Goal: Communication & Community: Share content

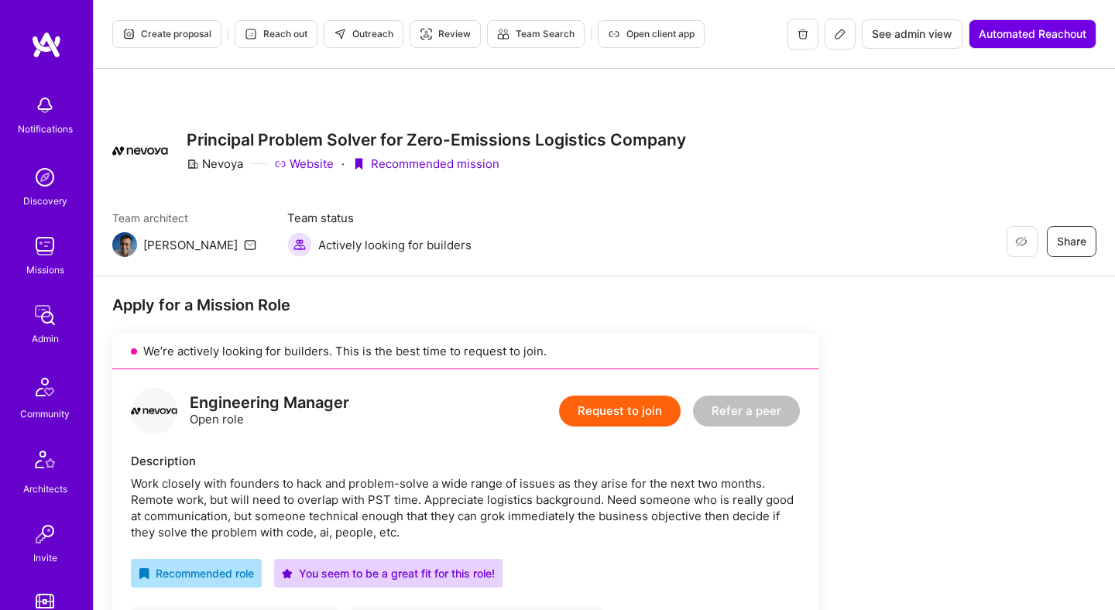
click at [654, 40] on span "Open client app" at bounding box center [651, 34] width 87 height 14
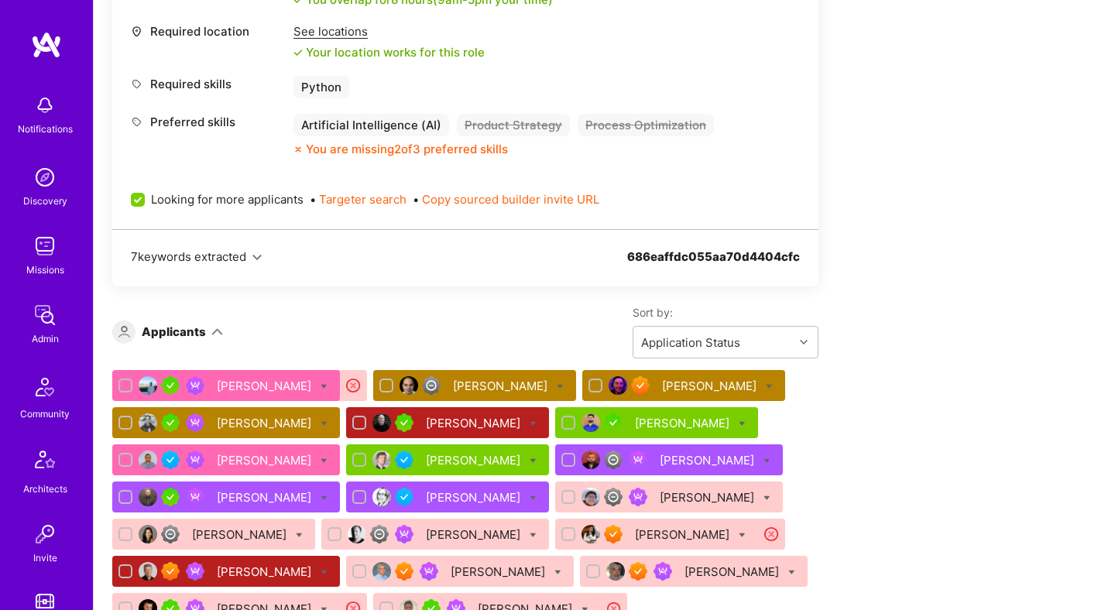
scroll to position [807, 0]
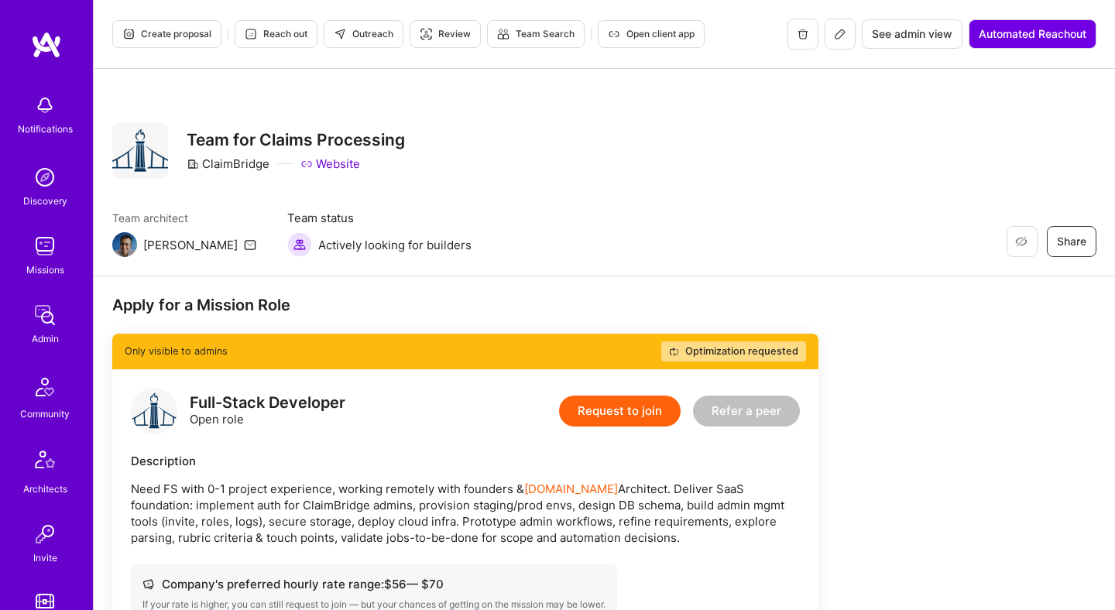
scroll to position [149, 0]
click at [842, 40] on button at bounding box center [840, 34] width 31 height 31
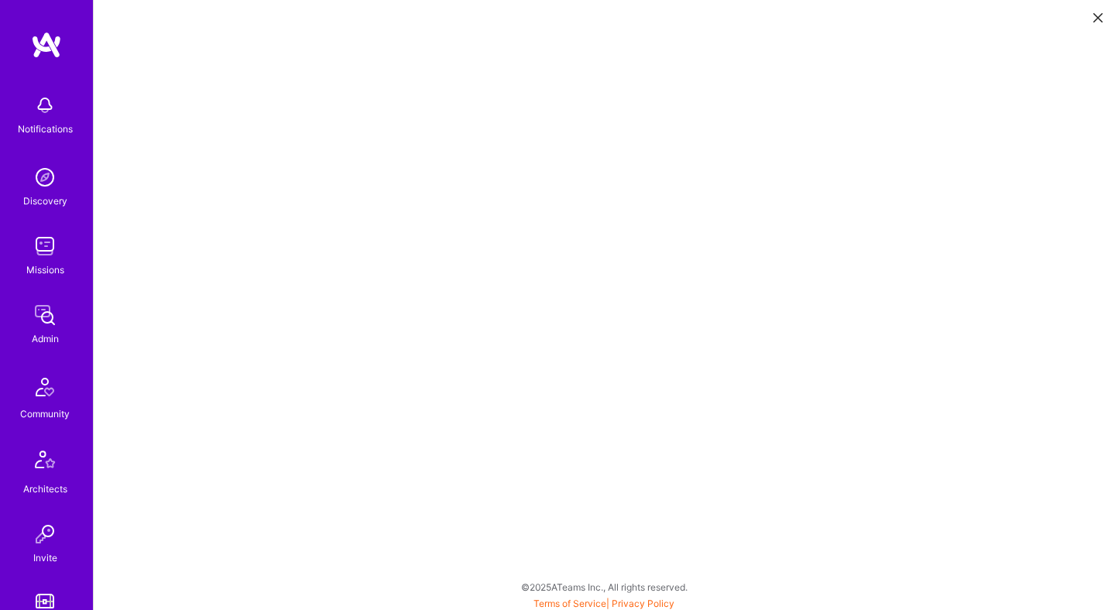
click at [1093, 17] on icon at bounding box center [1097, 17] width 9 height 9
click at [1096, 22] on button at bounding box center [1098, 17] width 19 height 26
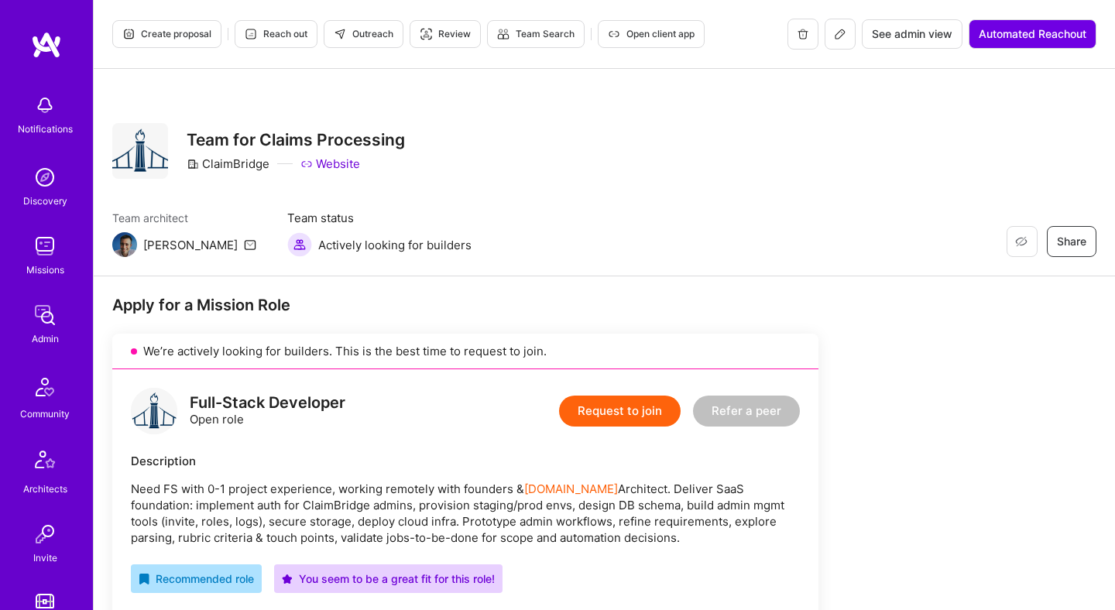
click at [369, 39] on span "Outreach" at bounding box center [364, 34] width 60 height 14
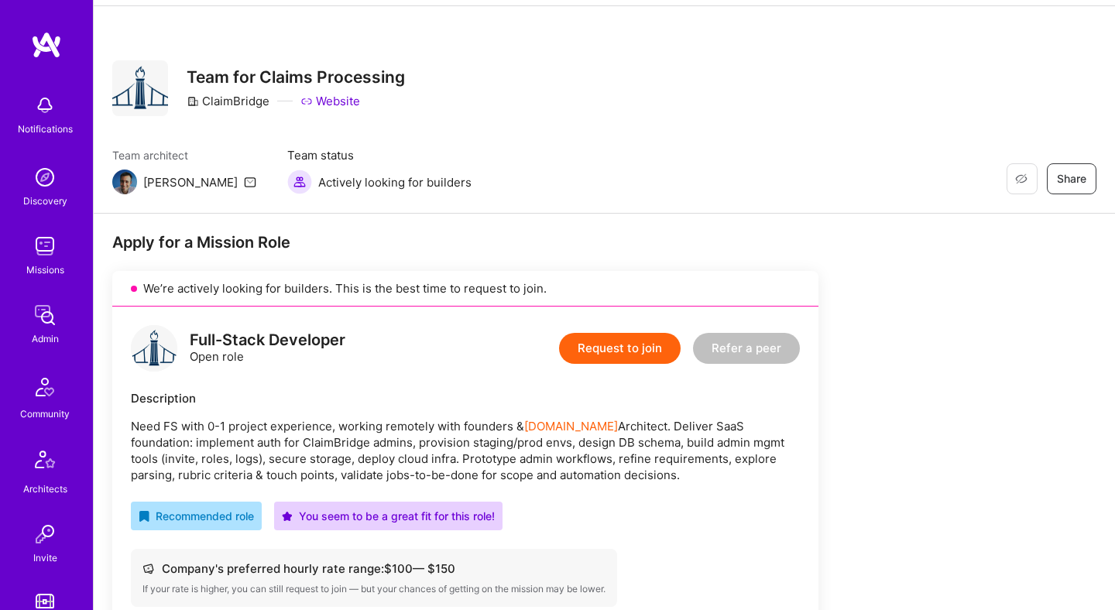
scroll to position [11, 0]
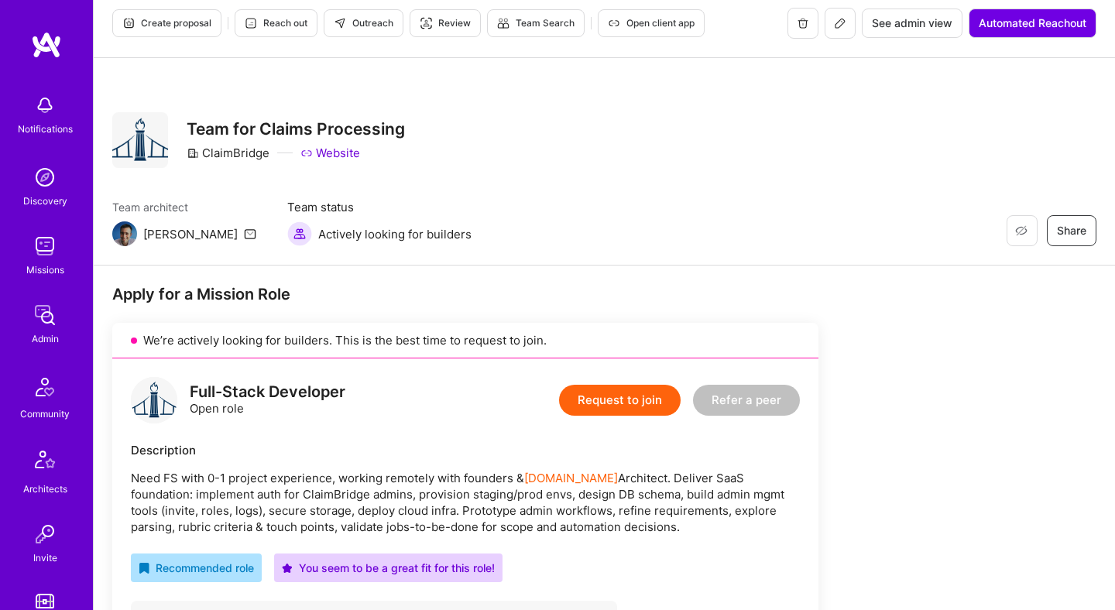
click at [836, 19] on icon at bounding box center [840, 23] width 12 height 12
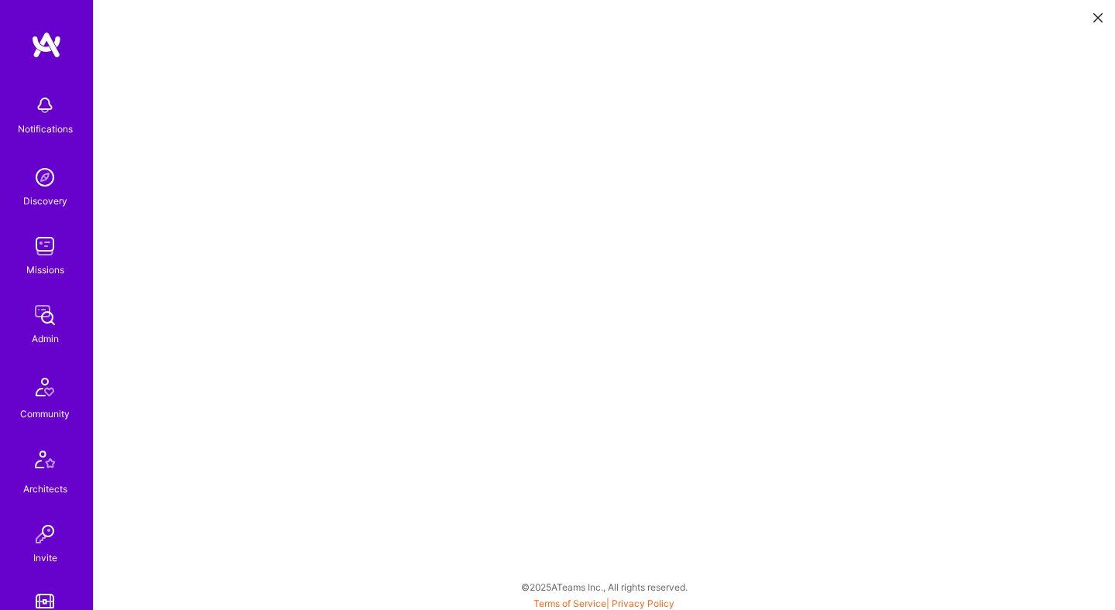
click at [1095, 15] on icon at bounding box center [1097, 17] width 9 height 9
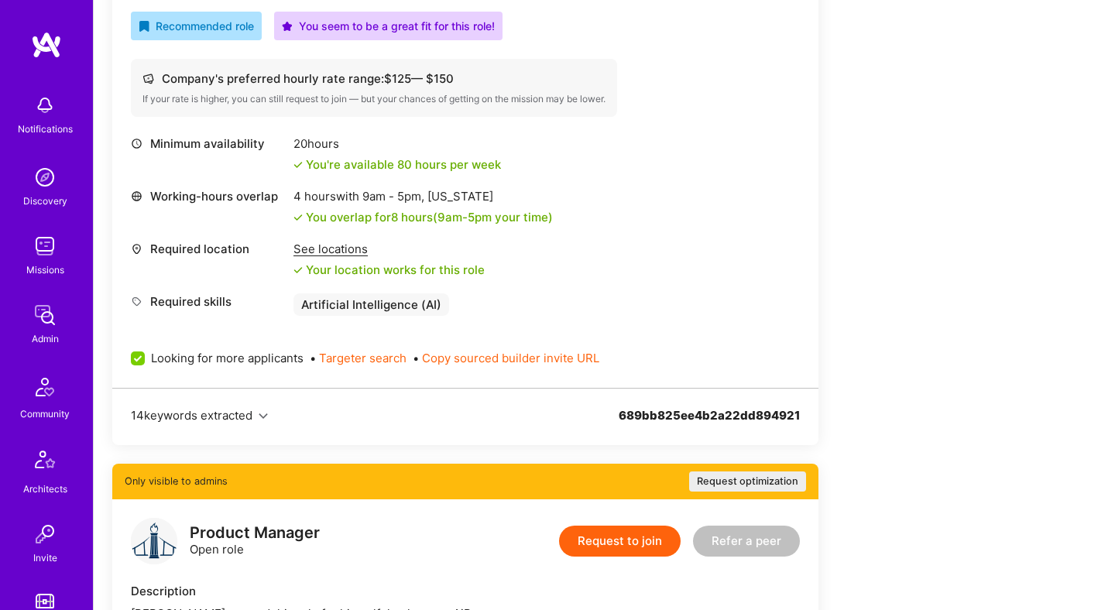
scroll to position [535, 0]
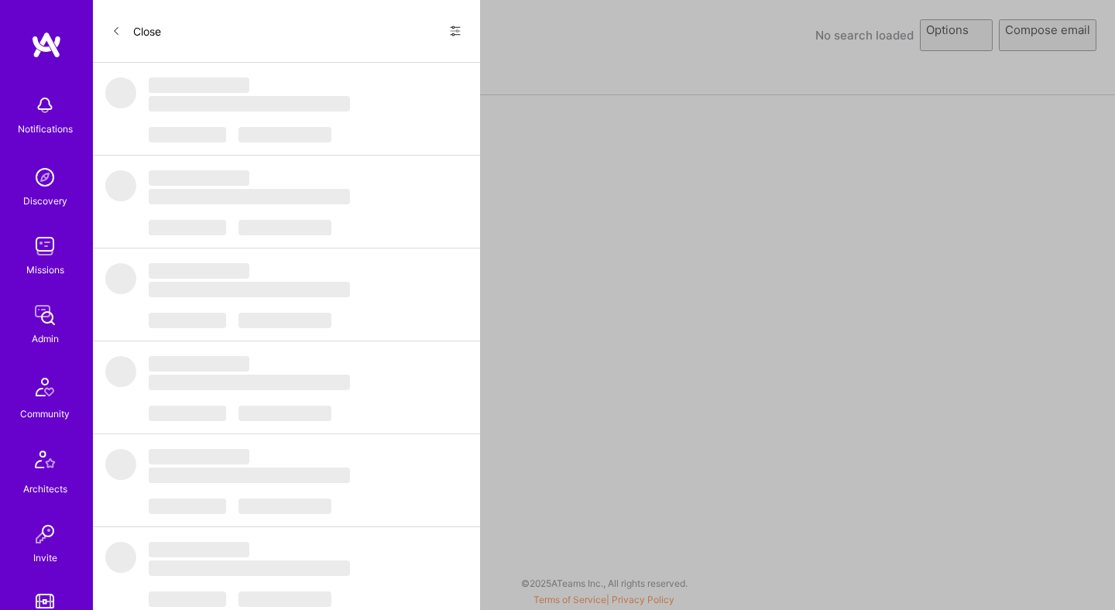
select select "rich-reachout"
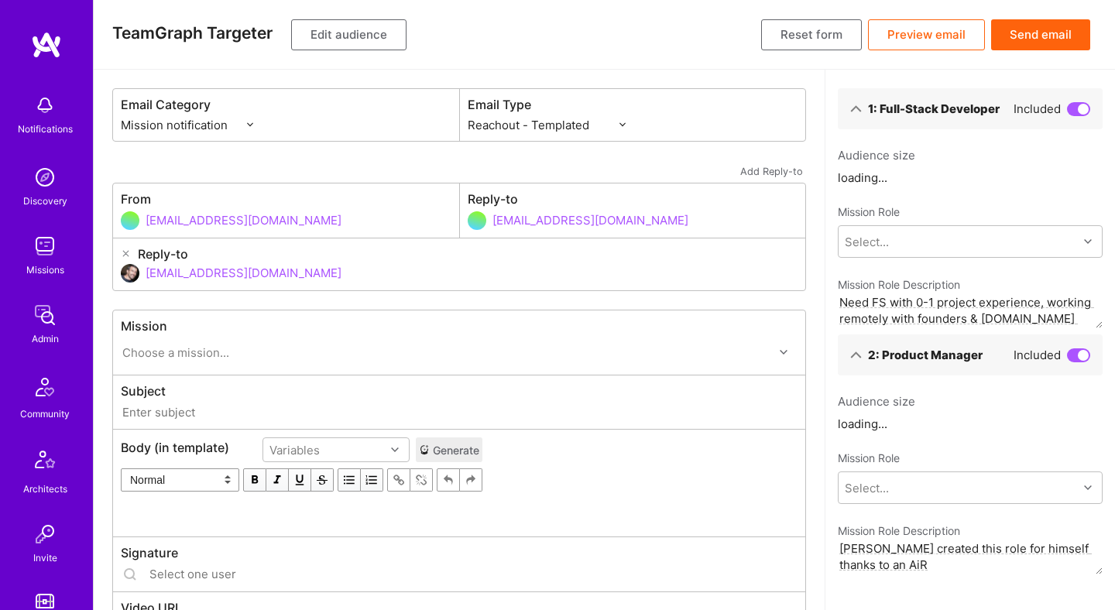
type input "[DOMAIN_NAME] // ClaimBridge: Team for Claims Processing"
type input "[EMAIL_ADDRESS][DOMAIN_NAME]"
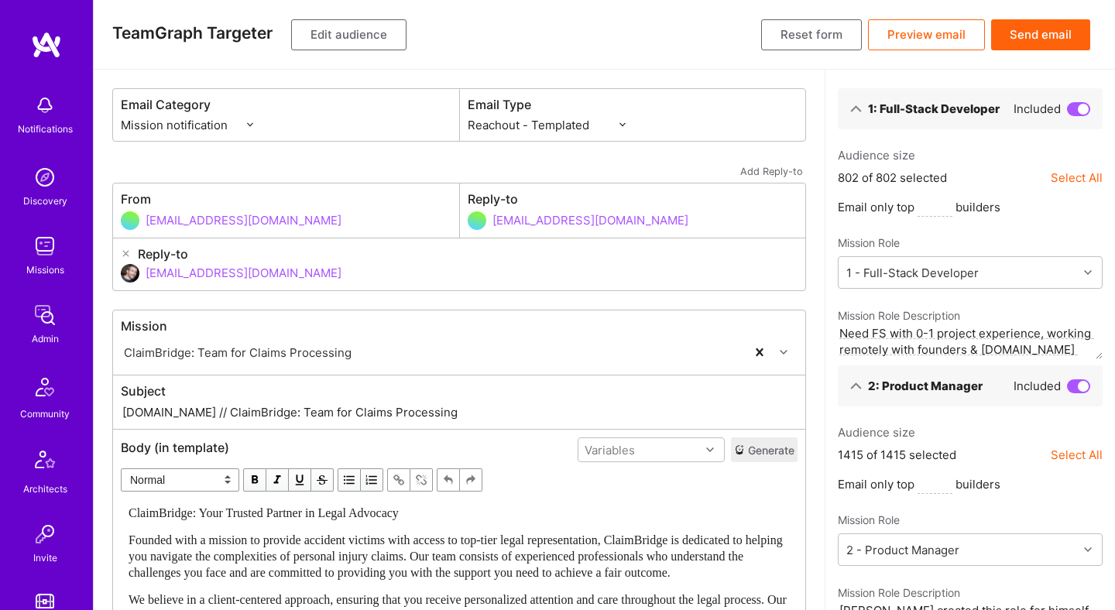
click at [357, 29] on button "Edit audience" at bounding box center [348, 34] width 115 height 31
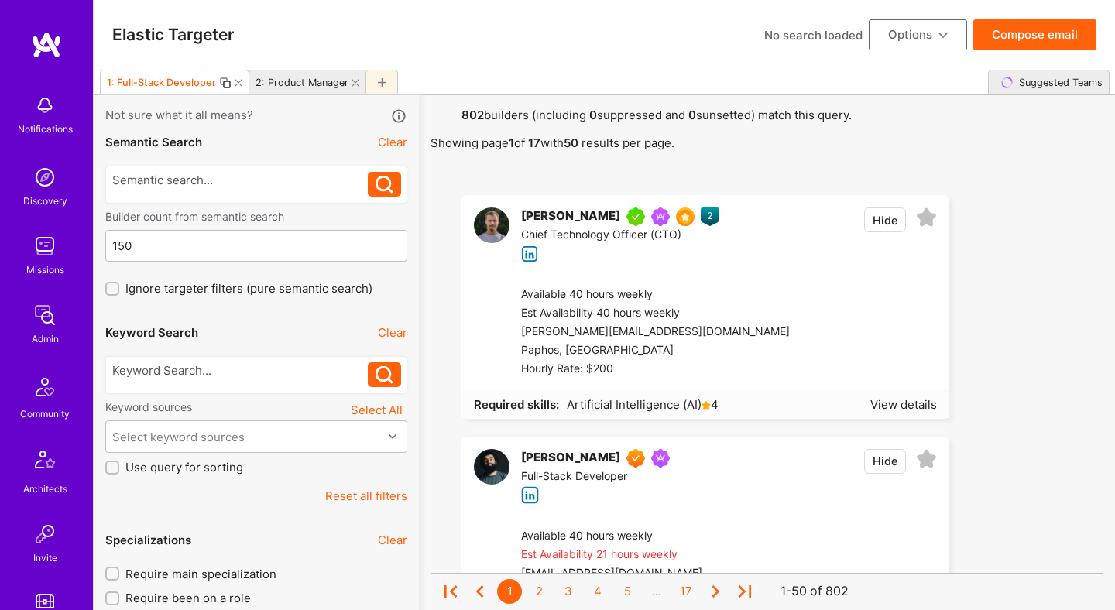
click at [352, 84] on icon at bounding box center [356, 83] width 8 height 8
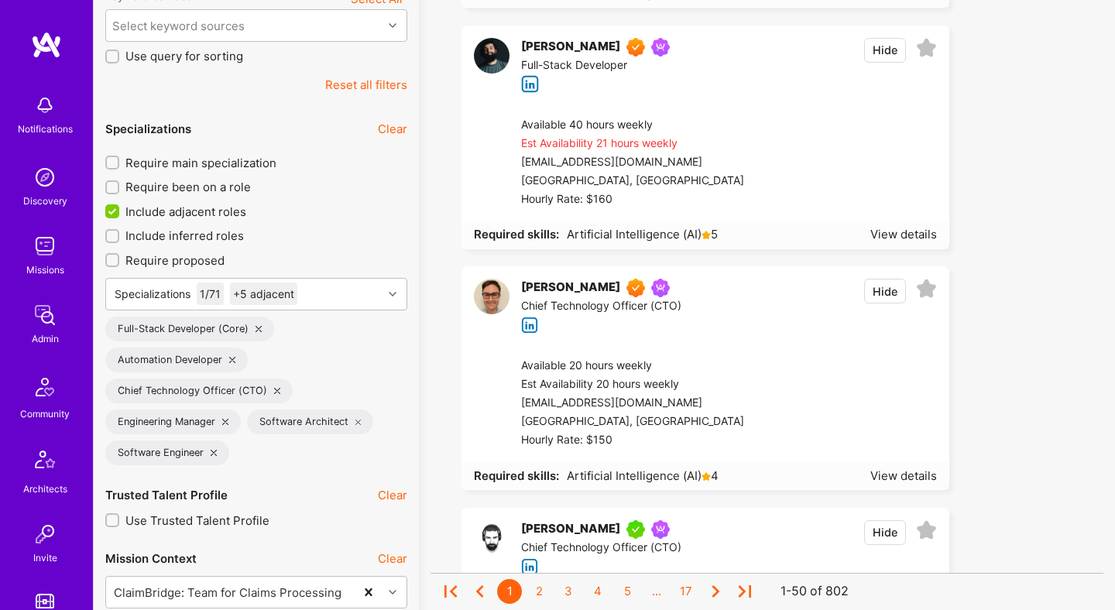
scroll to position [498, 0]
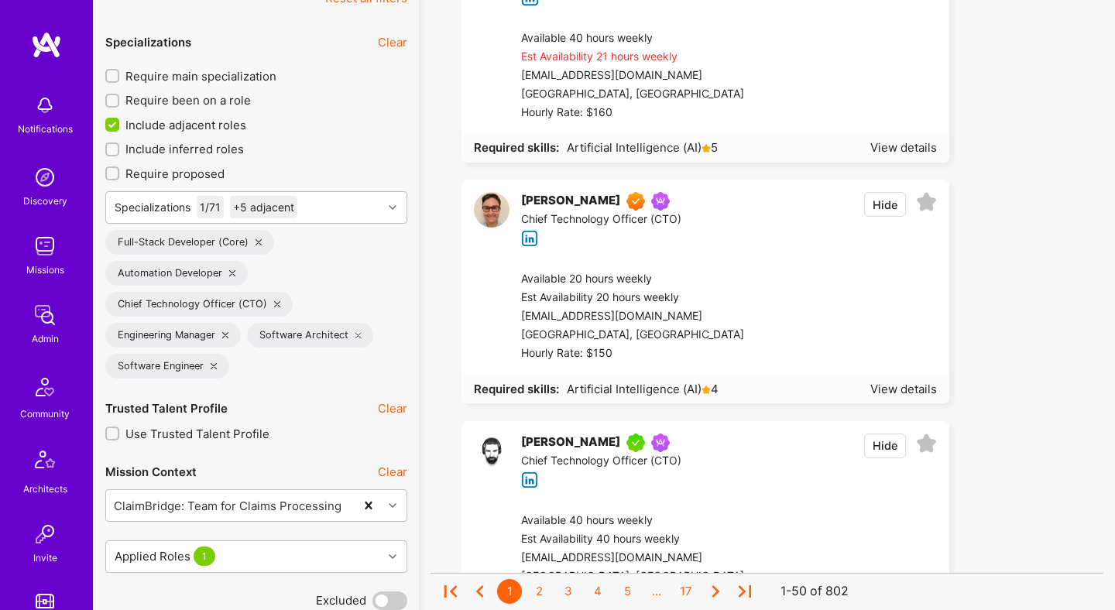
click at [230, 273] on icon at bounding box center [232, 273] width 6 height 6
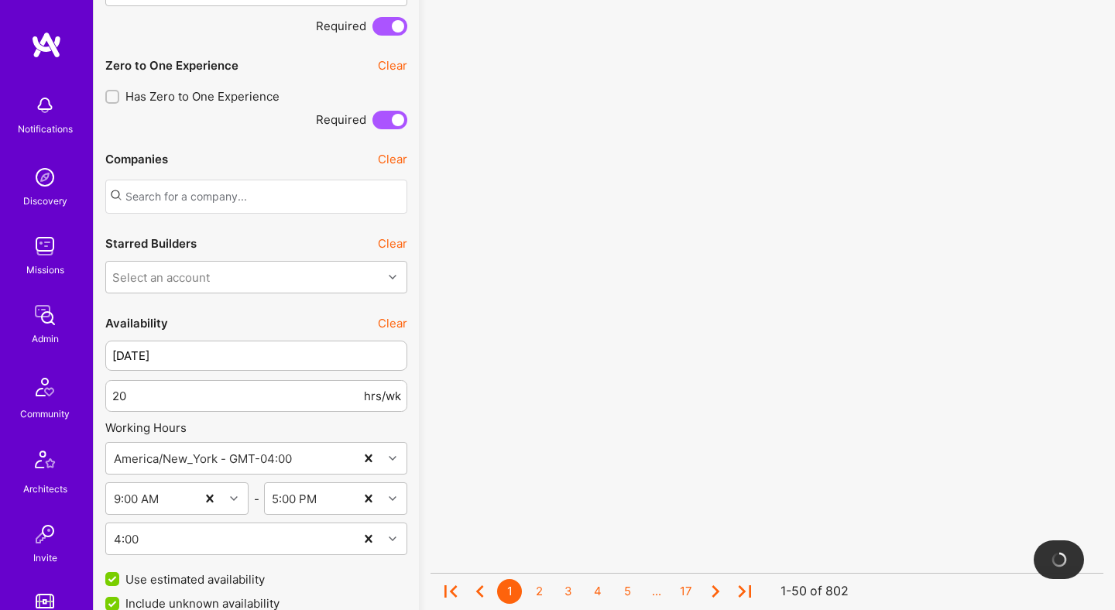
scroll to position [1555, 0]
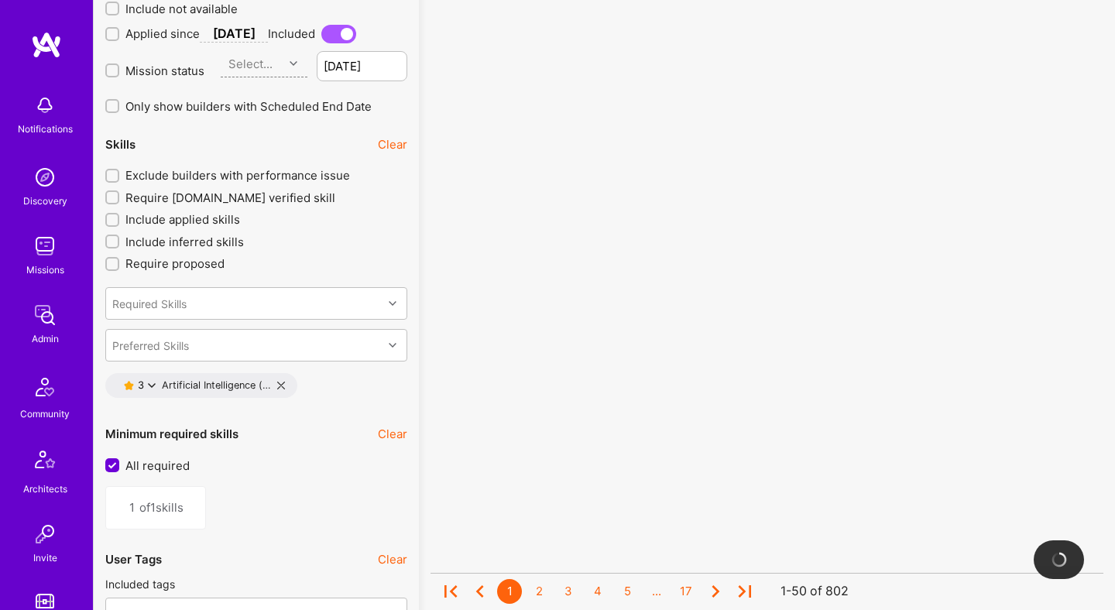
scroll to position [2147, 0]
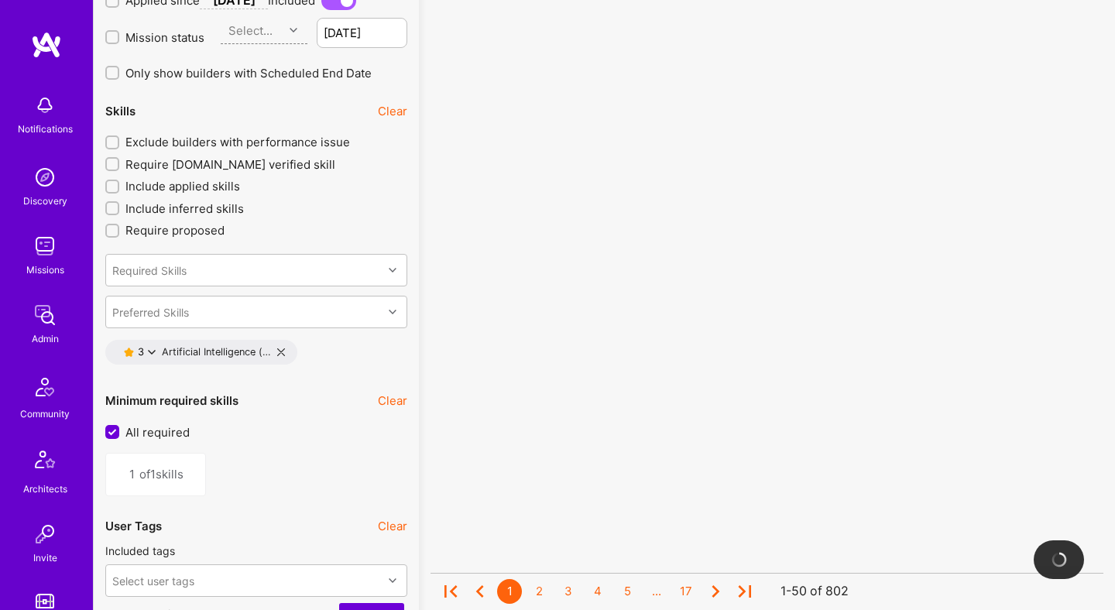
click at [151, 348] on icon at bounding box center [152, 352] width 8 height 8
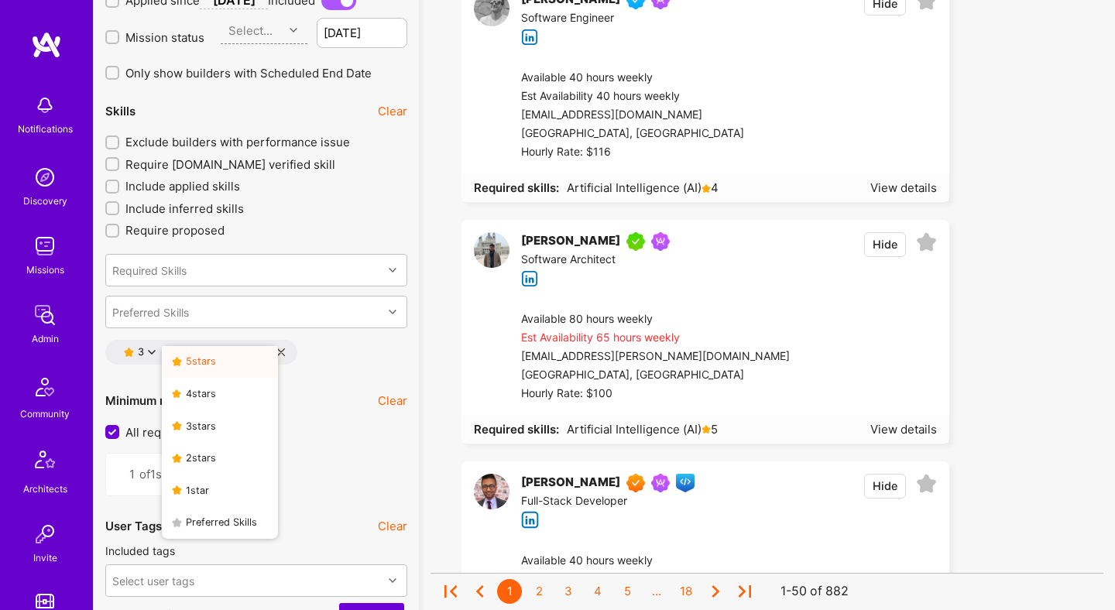
click at [209, 367] on button "5 star s" at bounding box center [220, 362] width 116 height 33
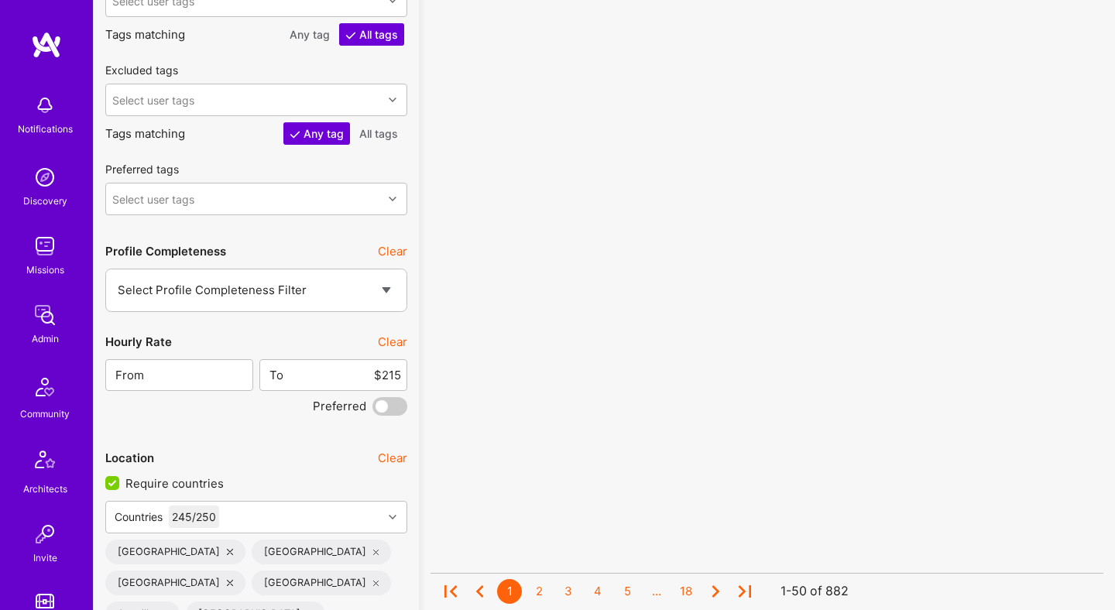
scroll to position [2883, 0]
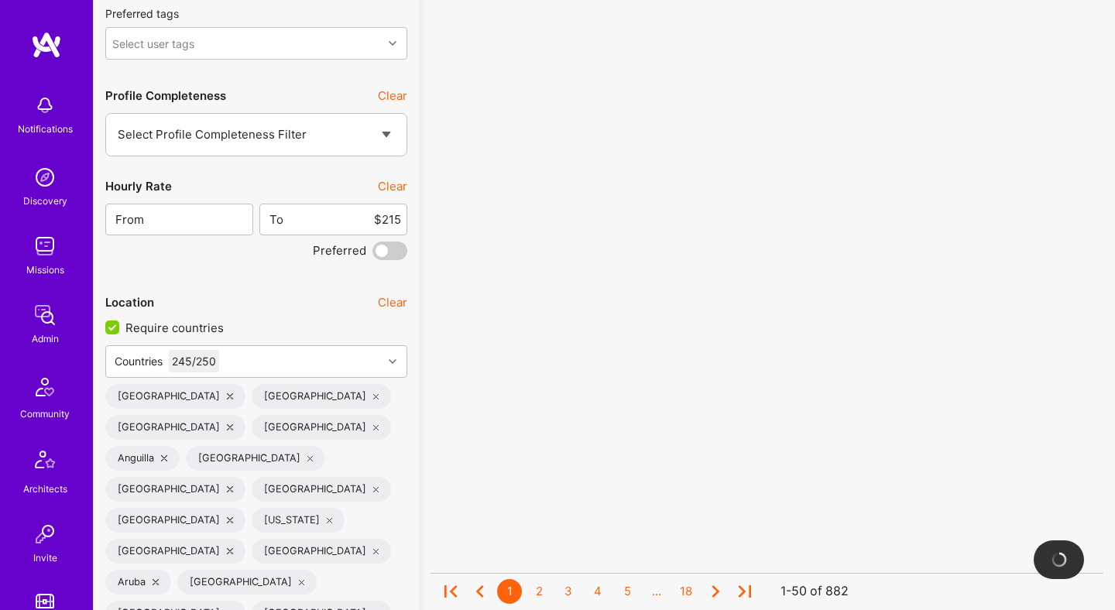
click at [394, 189] on button "Clear" at bounding box center [392, 186] width 29 height 16
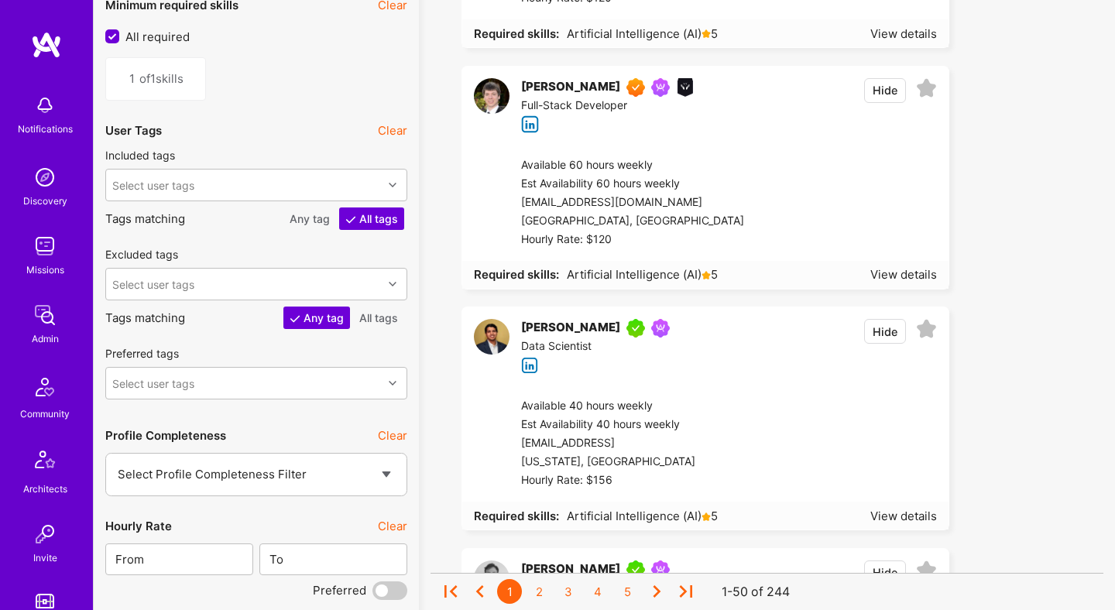
scroll to position [2296, 0]
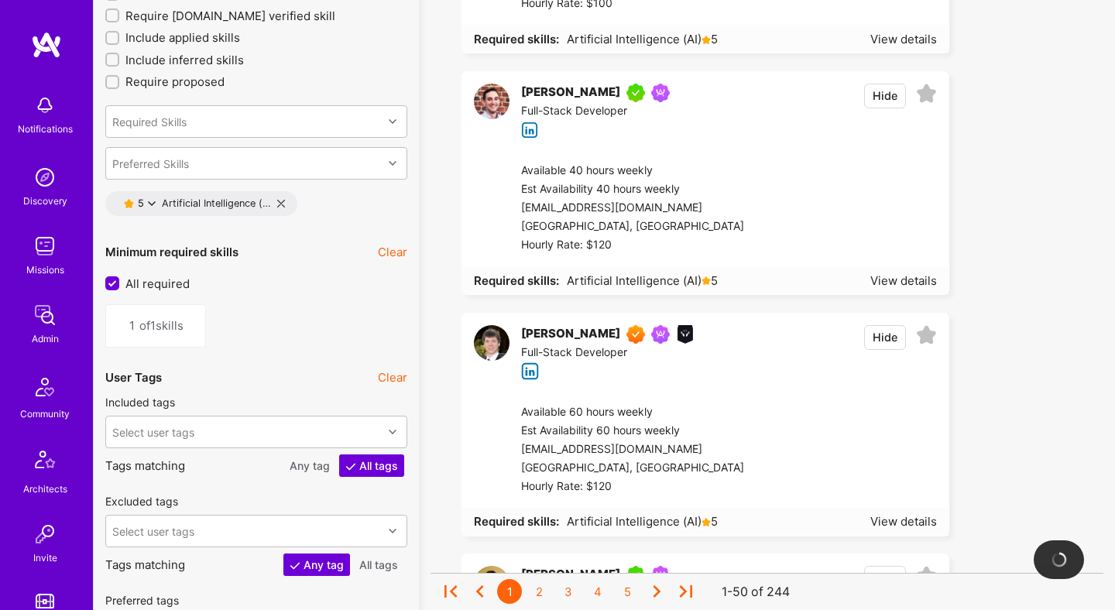
click at [151, 200] on icon at bounding box center [152, 204] width 8 height 8
click at [204, 248] on button "4 star s" at bounding box center [220, 245] width 116 height 33
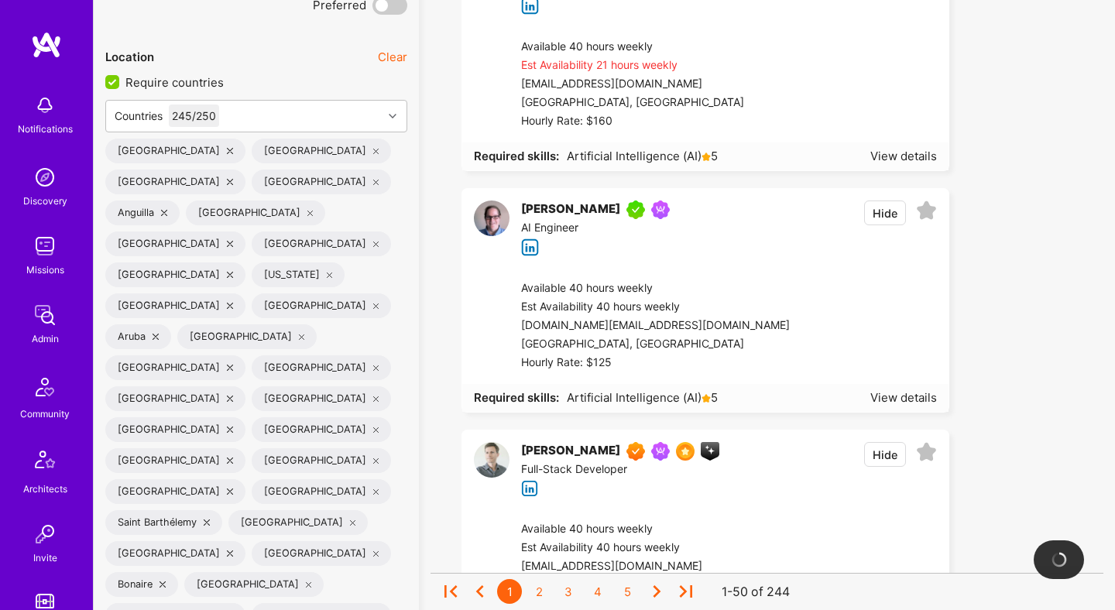
scroll to position [3045, 0]
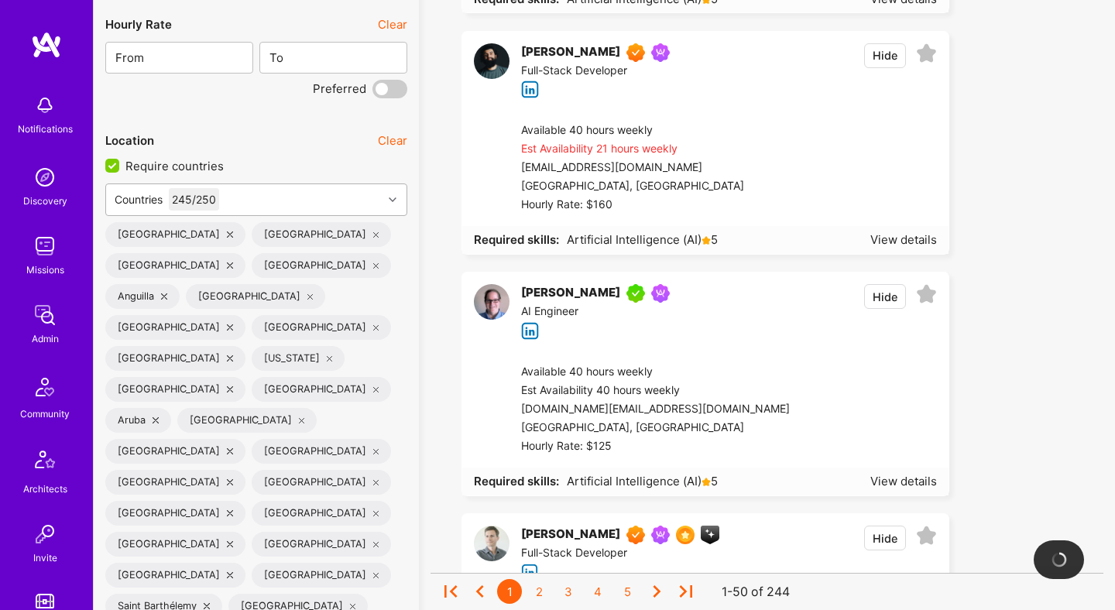
click at [353, 197] on div "Countries 245 / 250" at bounding box center [244, 199] width 276 height 31
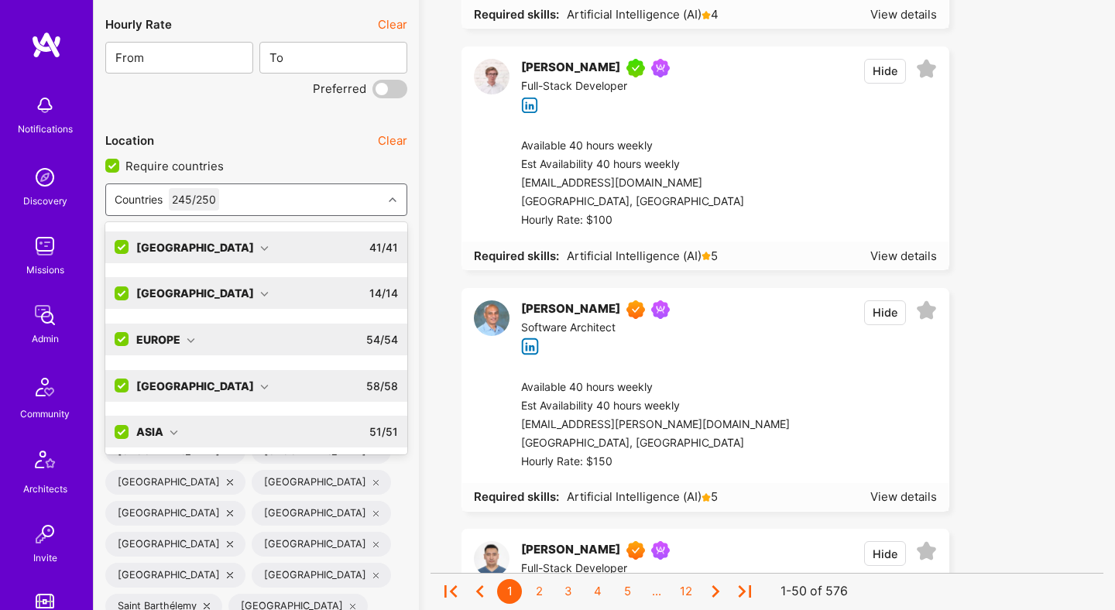
click at [119, 384] on input "checkbox" at bounding box center [123, 386] width 14 height 14
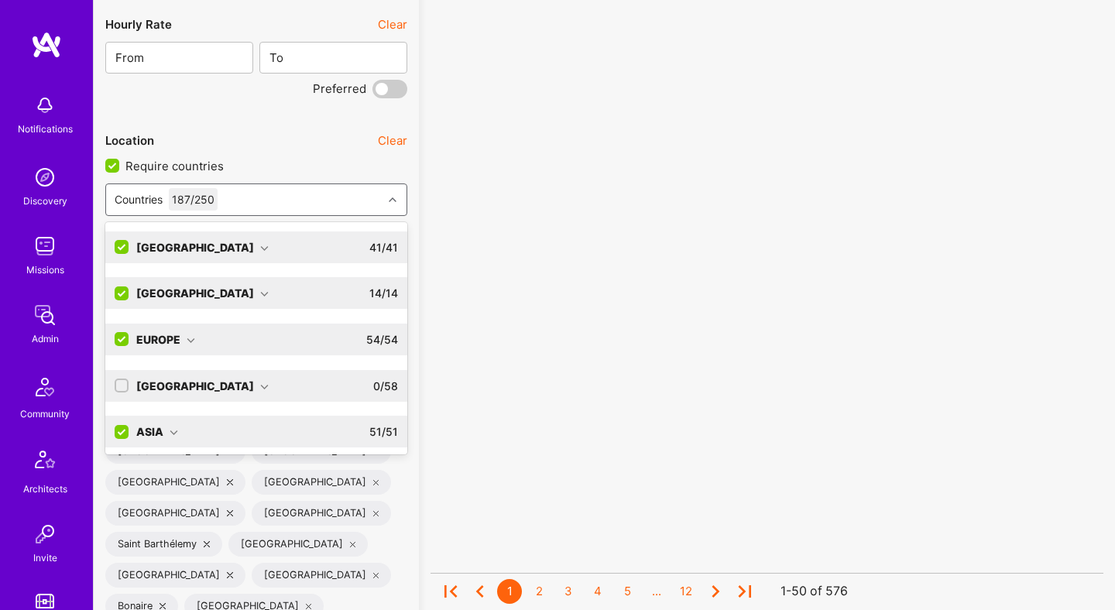
click at [121, 429] on input "checkbox" at bounding box center [123, 433] width 14 height 14
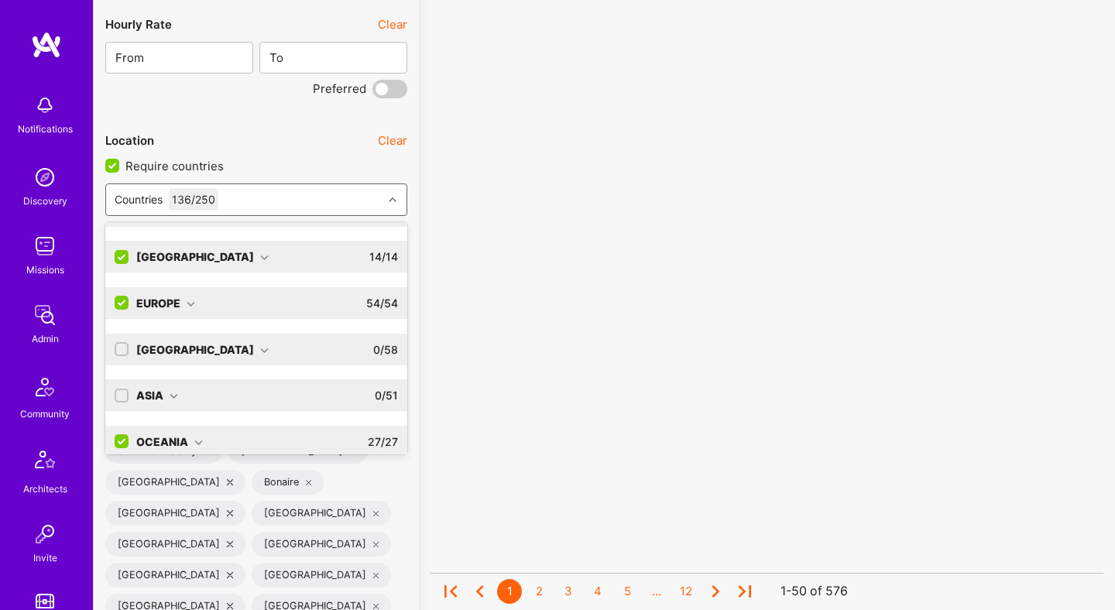
scroll to position [97, 0]
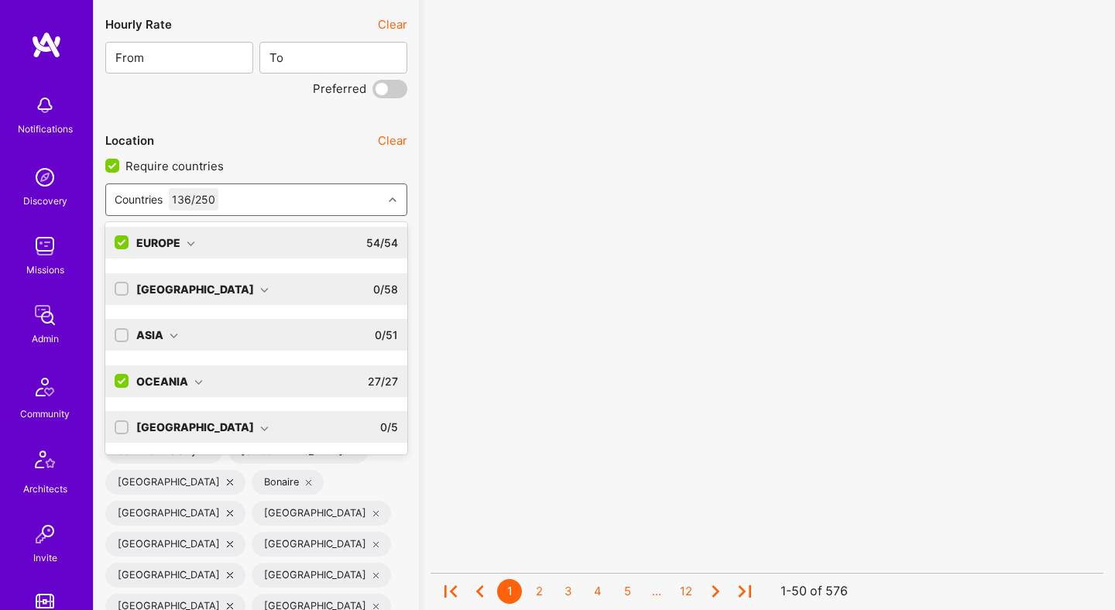
click at [120, 375] on input "checkbox" at bounding box center [123, 382] width 14 height 14
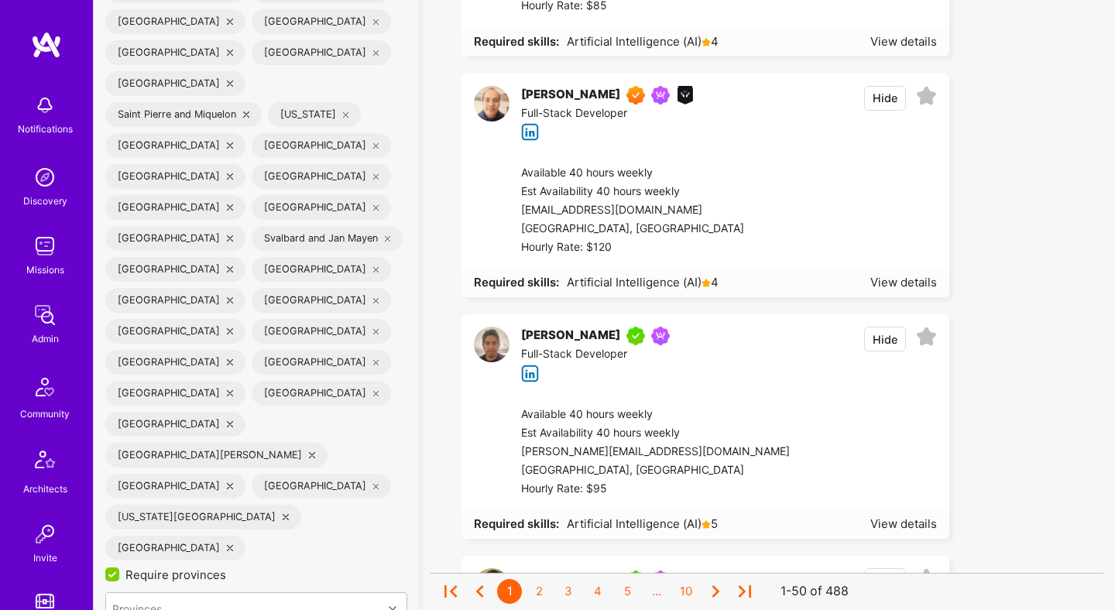
scroll to position [4425, 0]
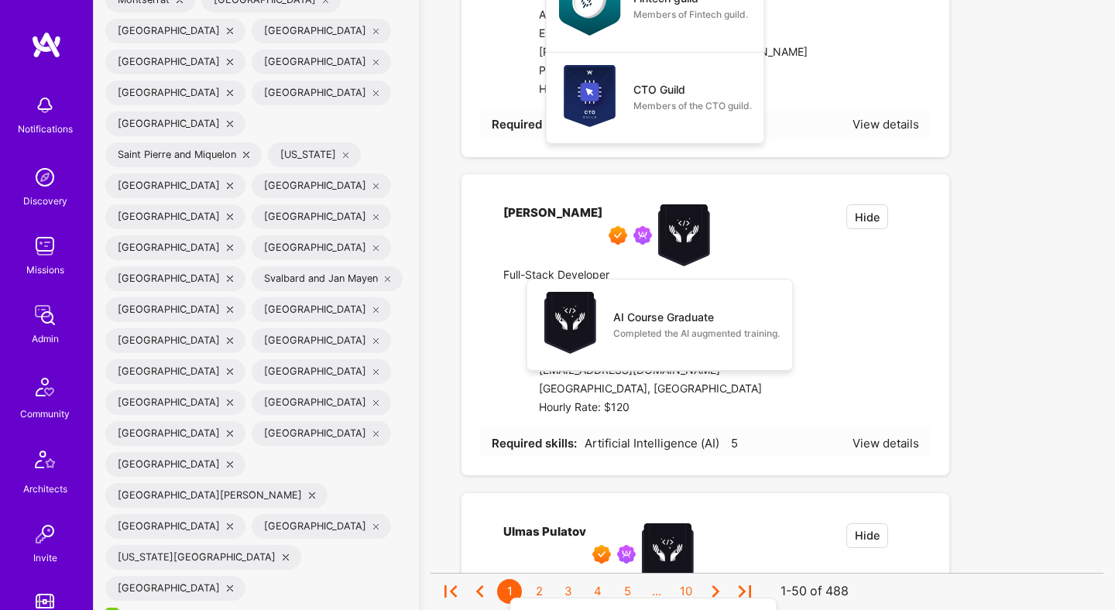
checkbox input "false"
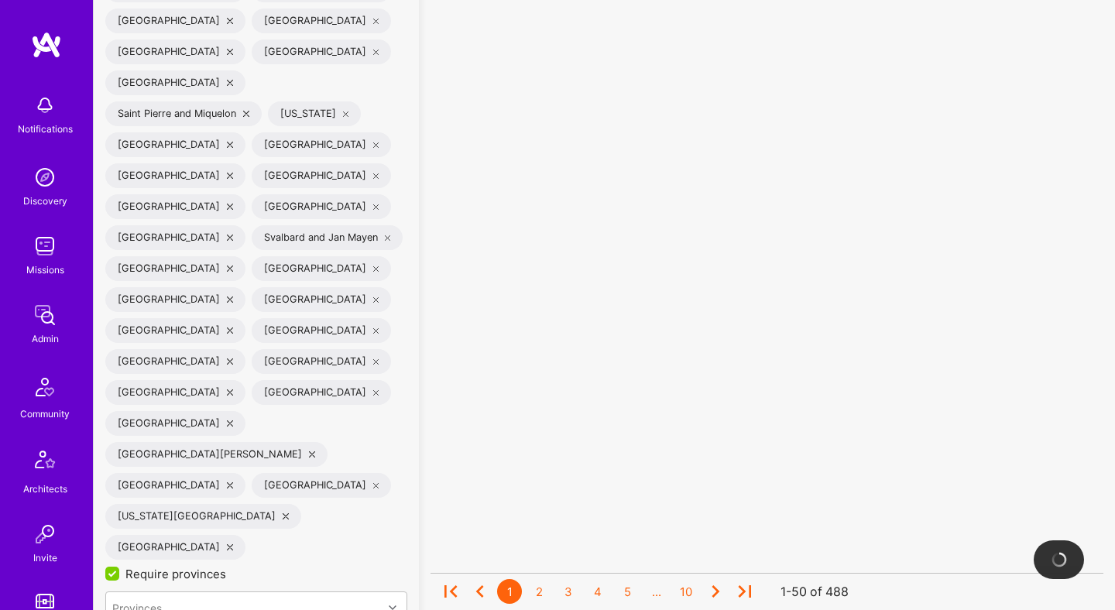
scroll to position [4433, 0]
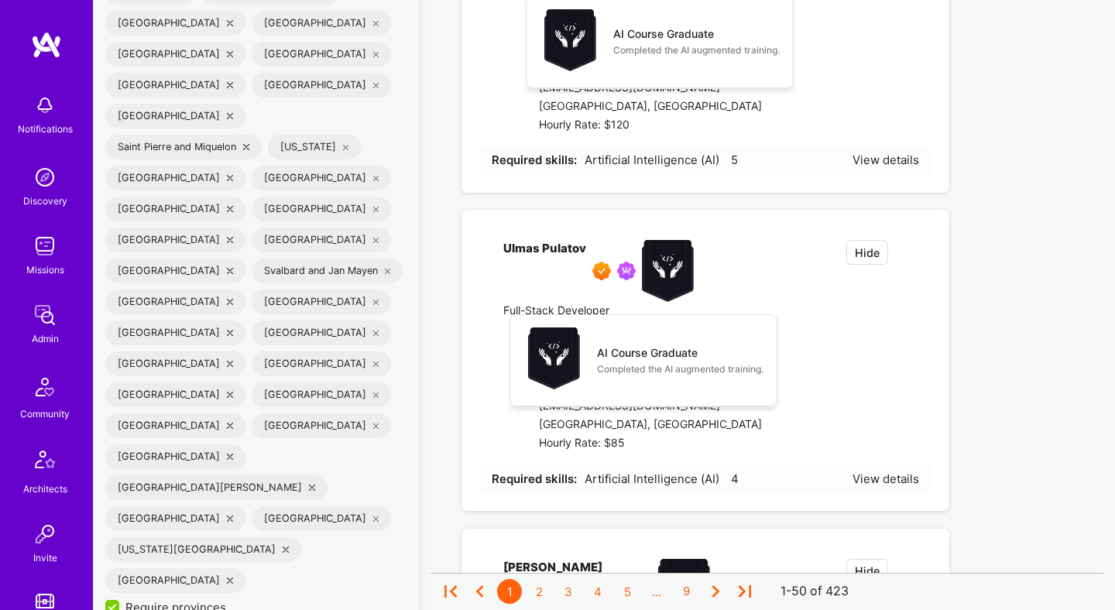
checkbox input "true"
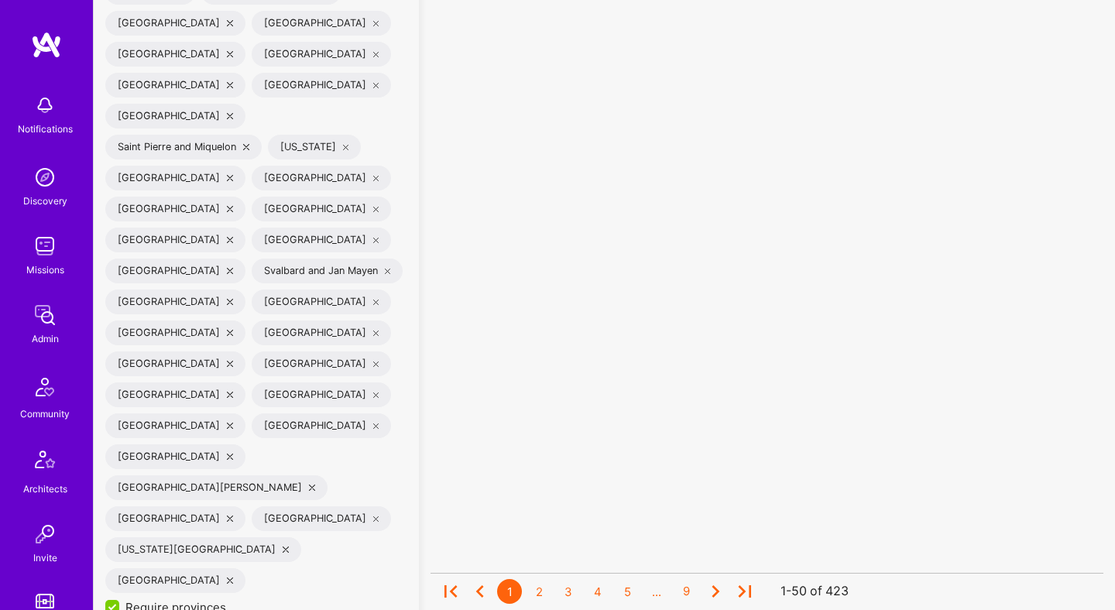
checkbox input "true"
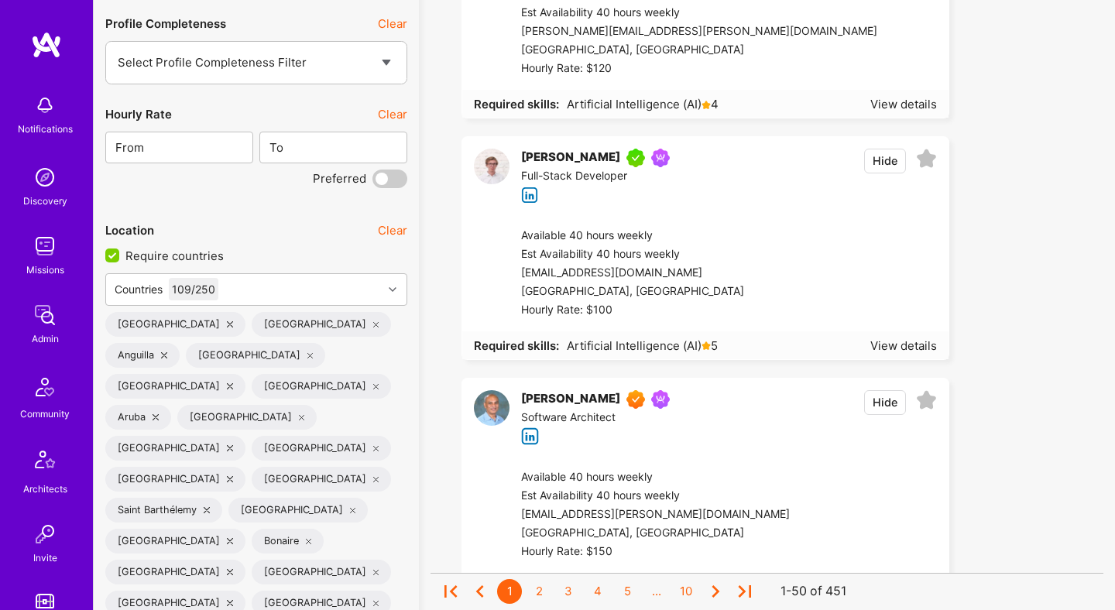
scroll to position [2977, 0]
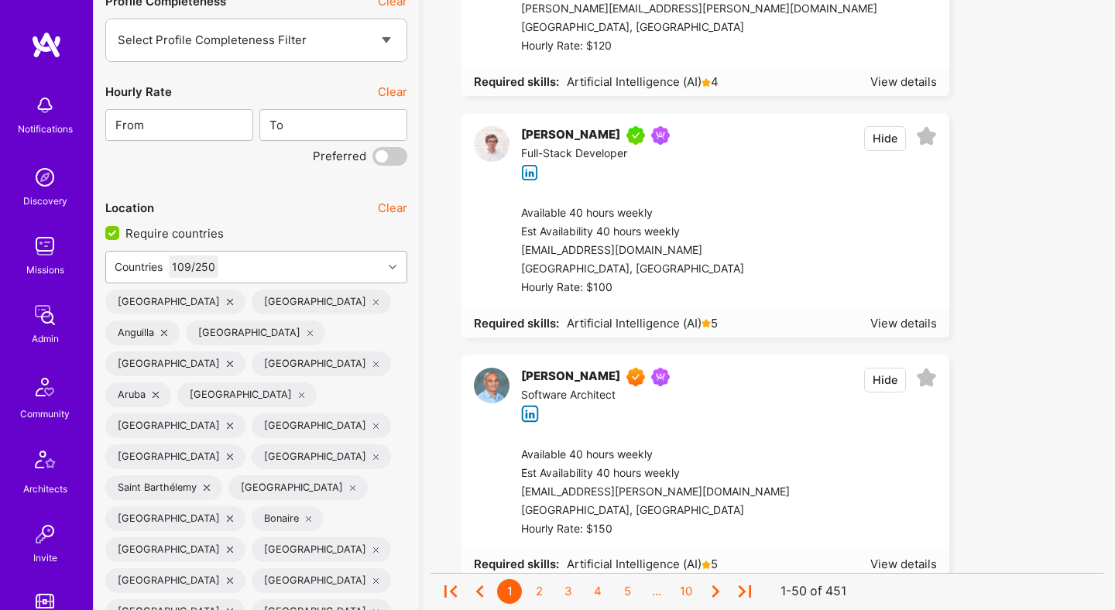
click at [352, 268] on div "Countries 109 / 250" at bounding box center [244, 267] width 276 height 31
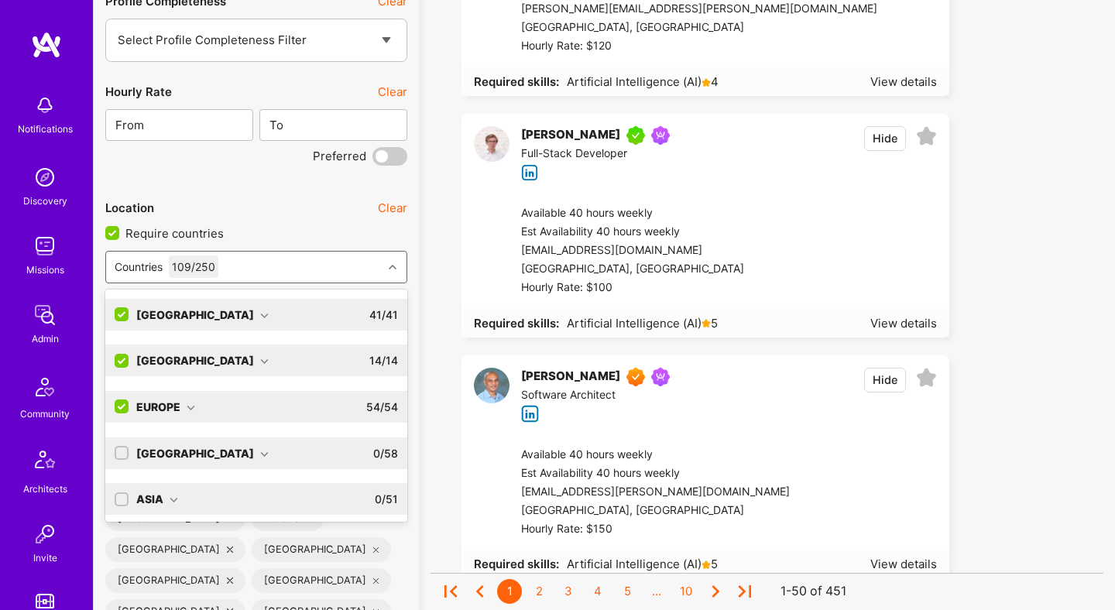
click at [122, 407] on input "checkbox" at bounding box center [123, 407] width 14 height 14
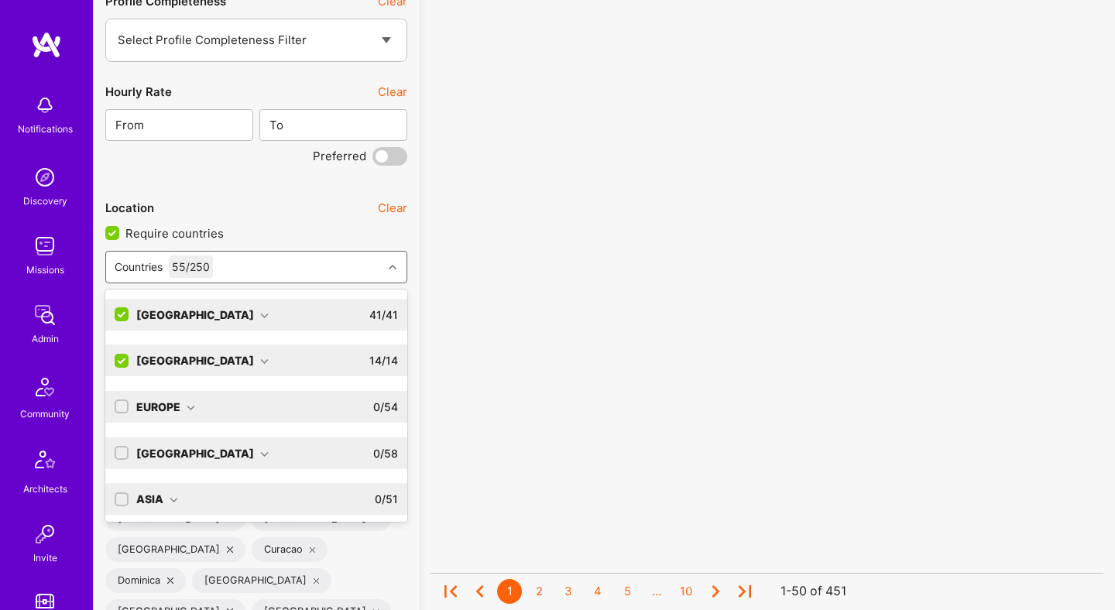
click at [122, 362] on input "checkbox" at bounding box center [123, 362] width 14 height 14
click at [126, 310] on input "checkbox" at bounding box center [123, 315] width 14 height 14
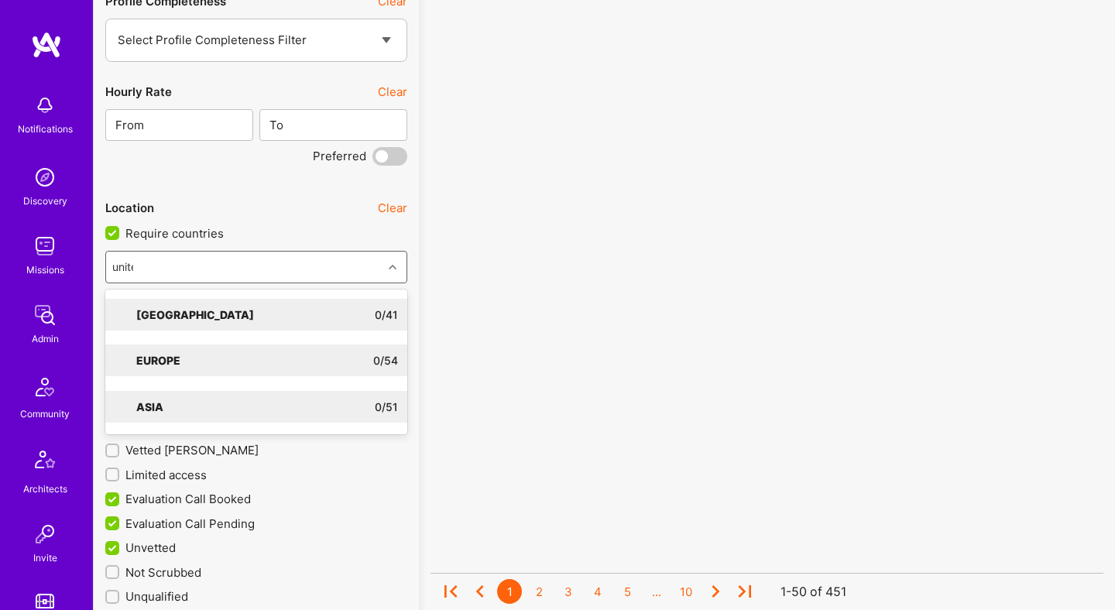
type input "united"
click at [245, 311] on div "North America 0 / 41" at bounding box center [263, 315] width 269 height 32
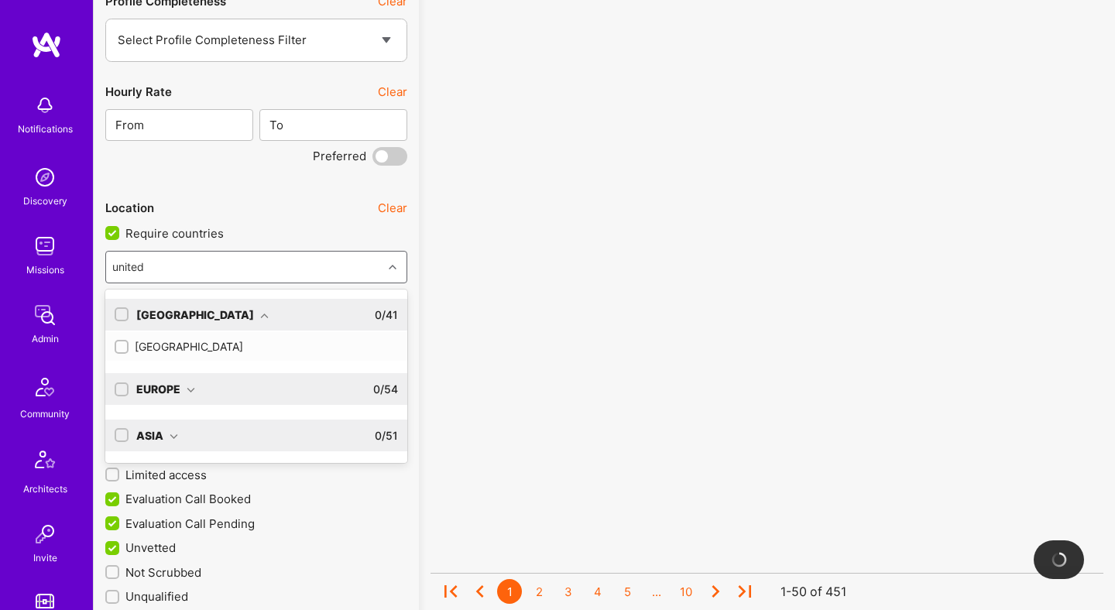
click at [182, 341] on div "United States" at bounding box center [256, 346] width 283 height 16
checkbox input "true"
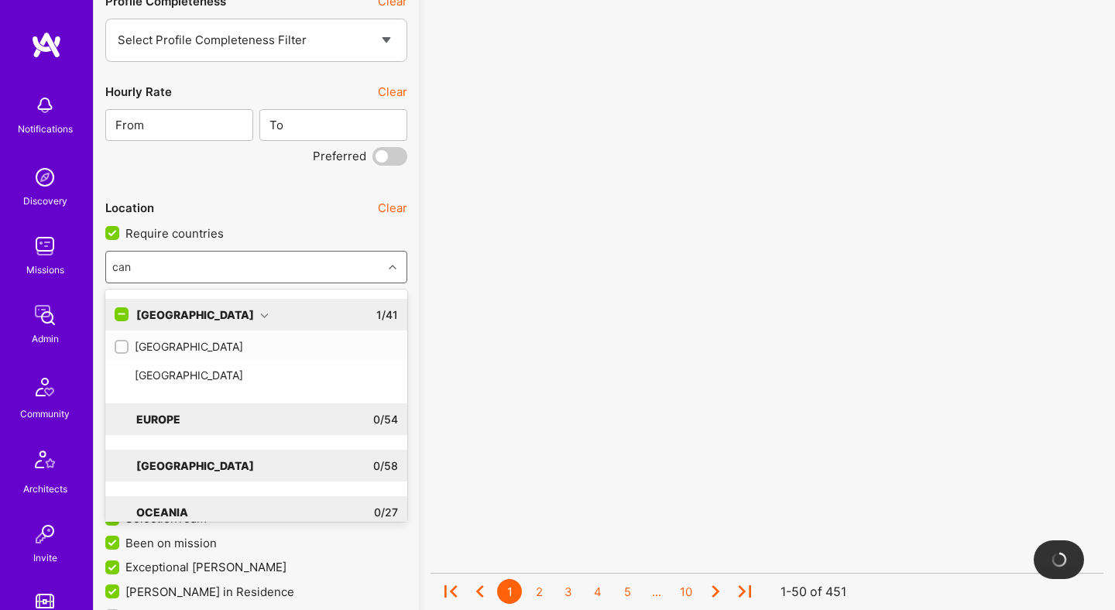
type input "cana"
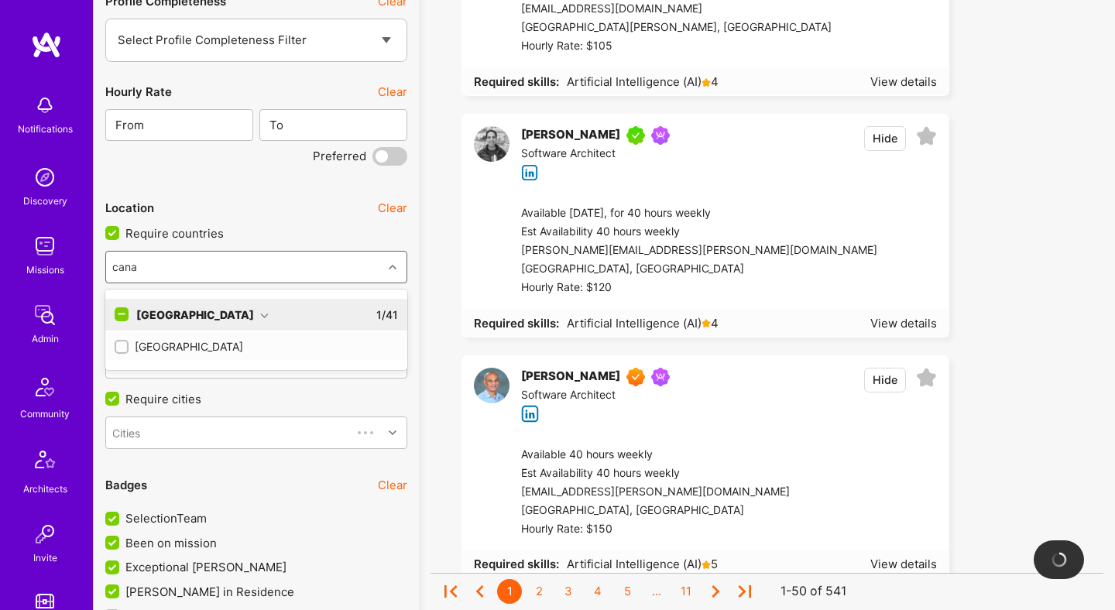
click at [151, 343] on div "Canada" at bounding box center [256, 346] width 283 height 16
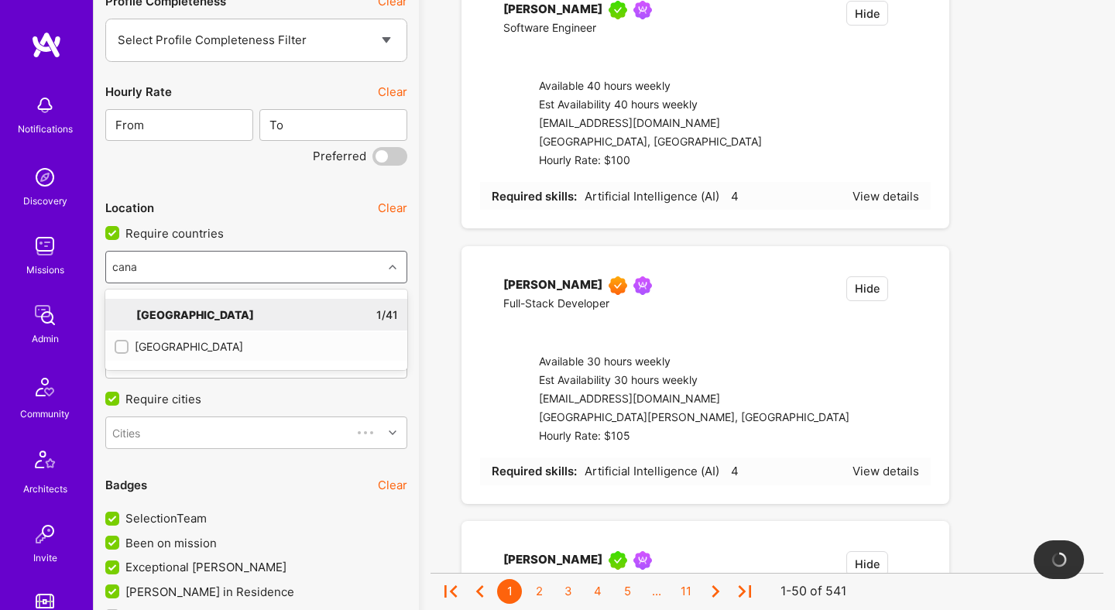
checkbox input "true"
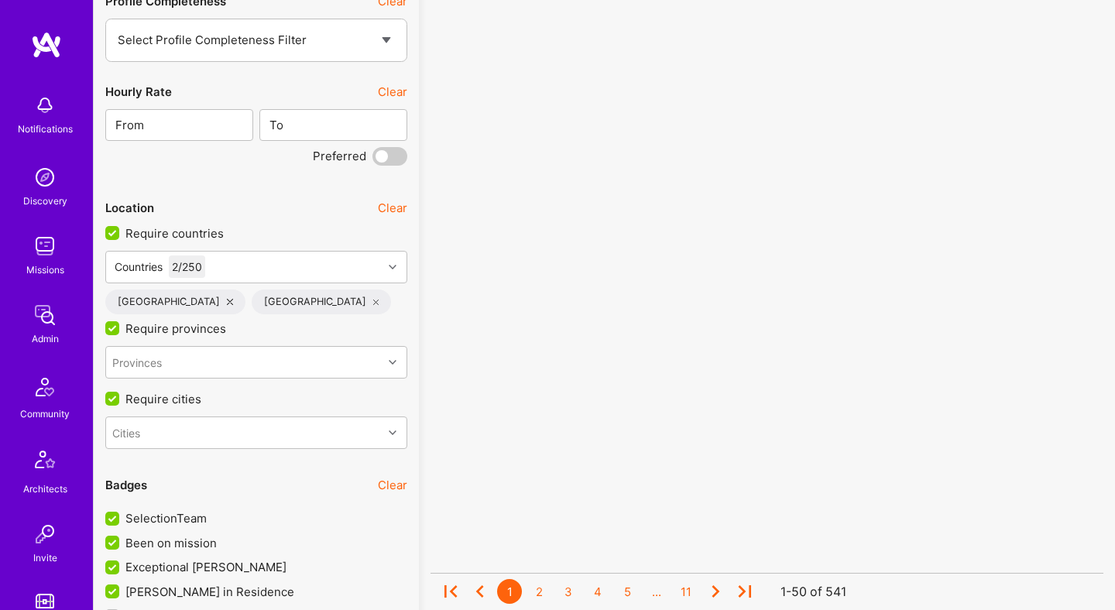
click at [267, 300] on div "Canada" at bounding box center [322, 302] width 140 height 25
click at [373, 300] on icon at bounding box center [376, 302] width 6 height 6
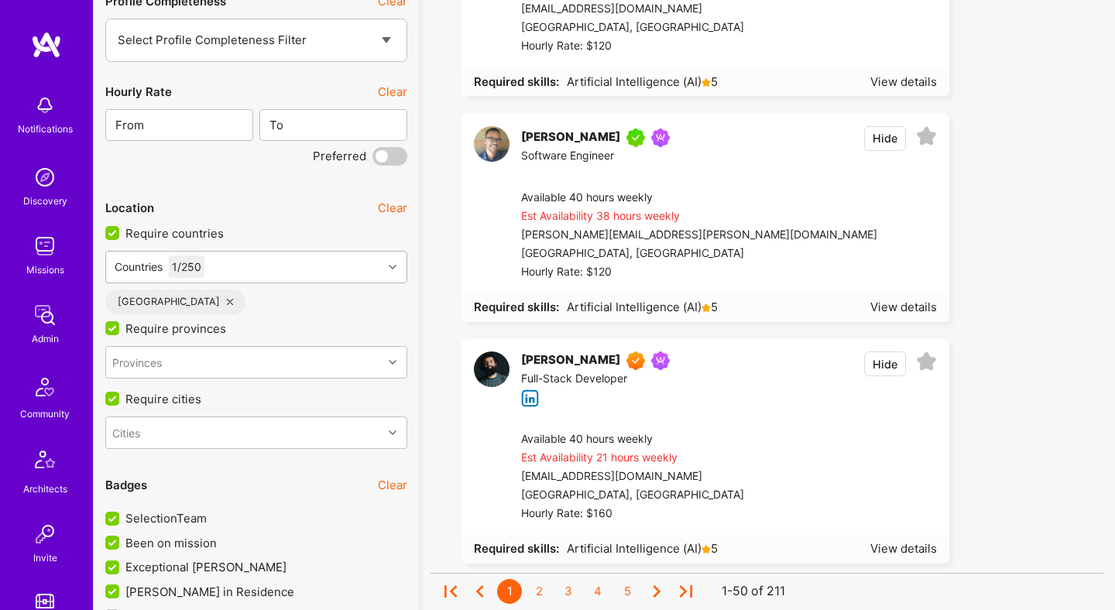
click at [306, 260] on div "Countries 1 / 250" at bounding box center [244, 267] width 276 height 31
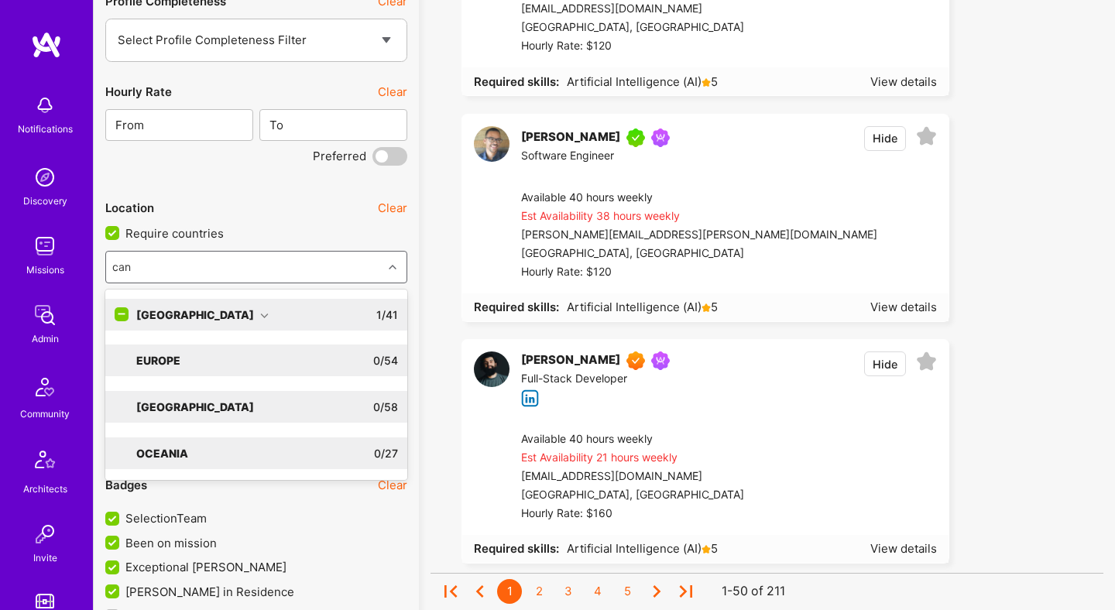
type input "cana"
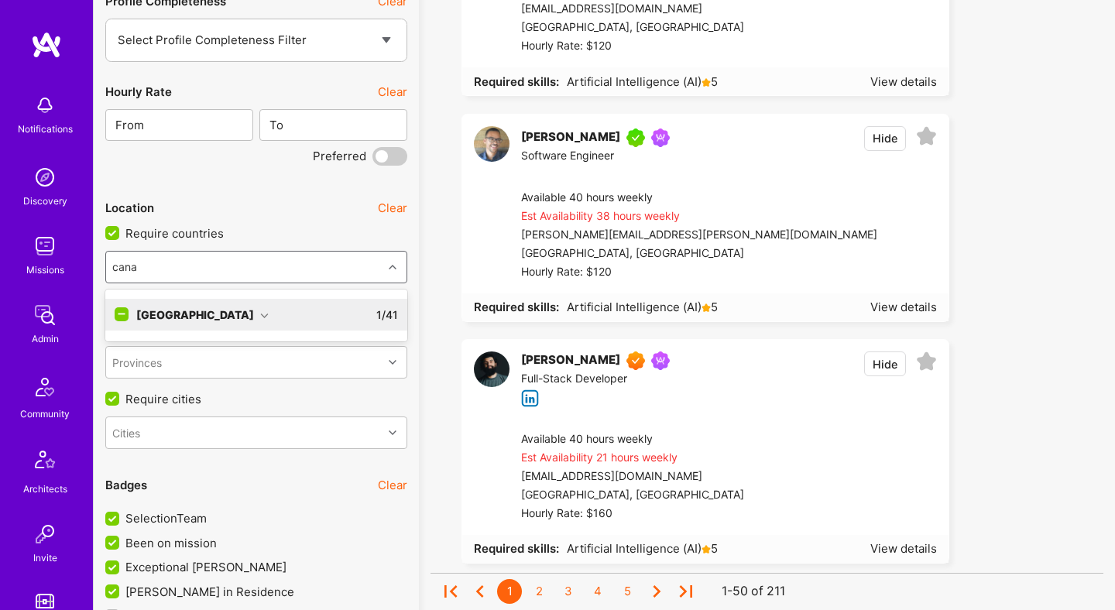
click at [260, 311] on icon at bounding box center [264, 315] width 9 height 9
click at [158, 343] on div "Canada" at bounding box center [256, 346] width 283 height 16
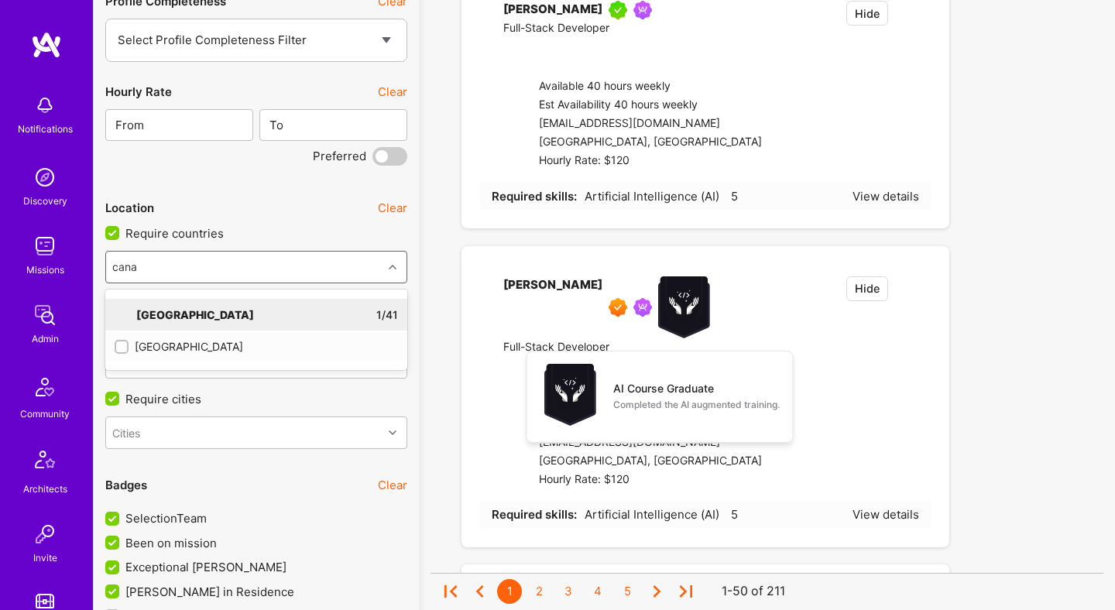
checkbox input "true"
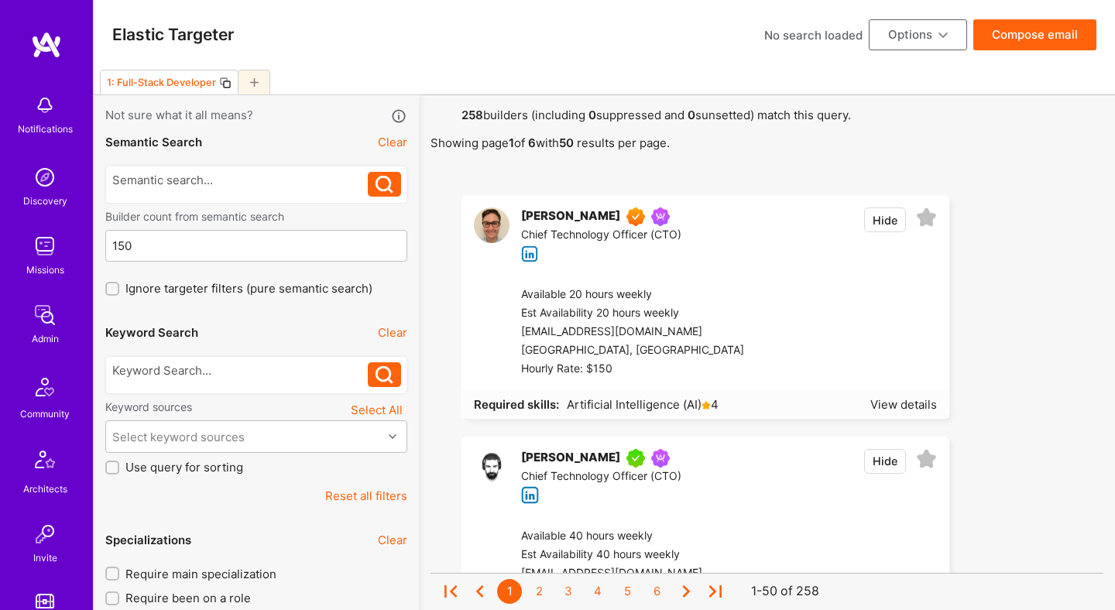
click at [1030, 38] on button "Compose email" at bounding box center [1034, 34] width 123 height 31
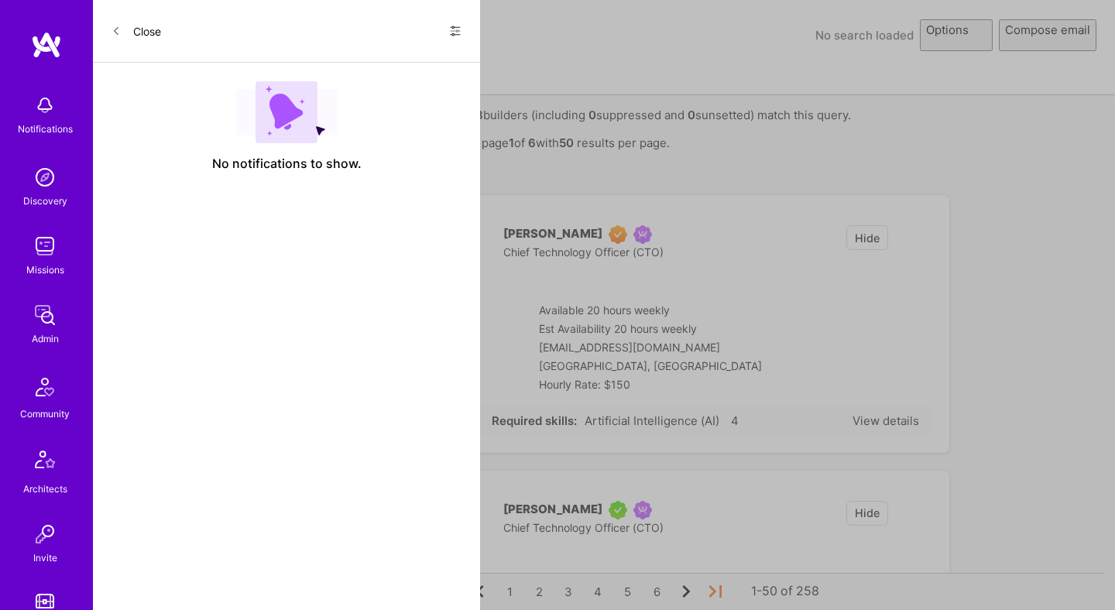
select select "rich-reachout"
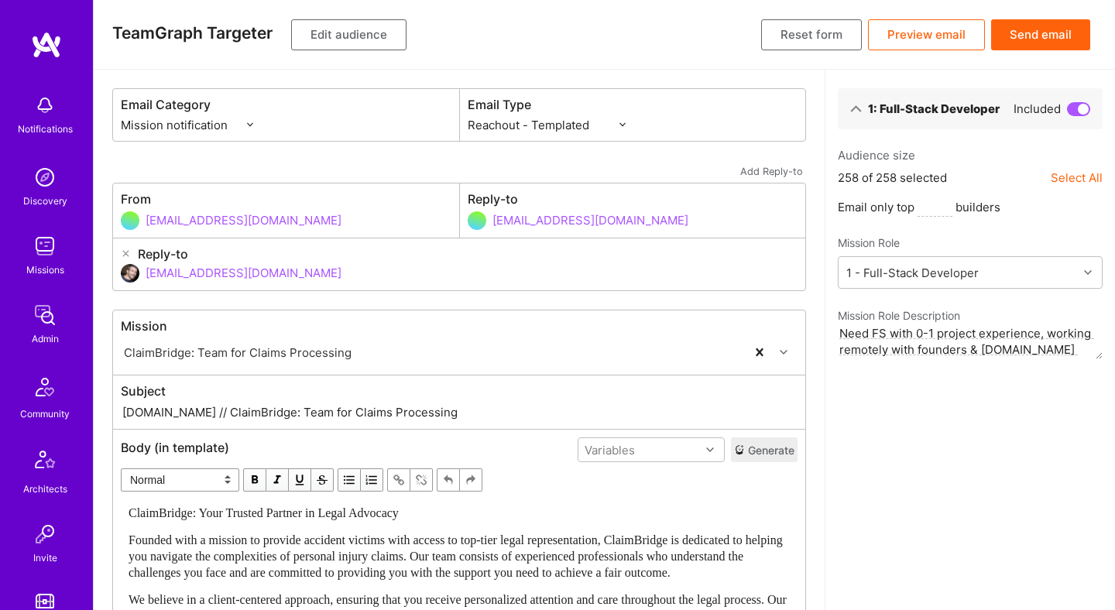
click at [177, 413] on input "A.Team // ClaimBridge: Team for Claims Processing" at bounding box center [459, 412] width 677 height 18
type input "A.Team // Full-Stack Expert to build an MVP 0 to 1"
click at [868, 446] on div "1: Full-Stack Developer Included Audience size 258 of 258 selected Select All E…" at bounding box center [970, 482] width 290 height 825
click at [200, 277] on input "dor@a.team" at bounding box center [472, 272] width 652 height 39
click at [211, 276] on input "dor@a.team" at bounding box center [472, 272] width 652 height 39
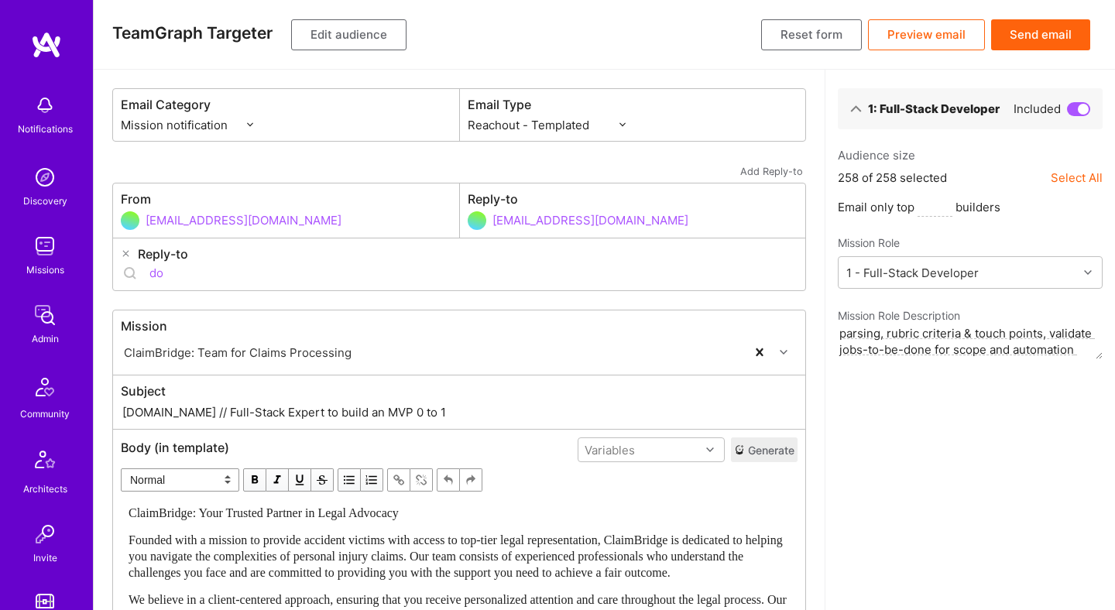
type input "d"
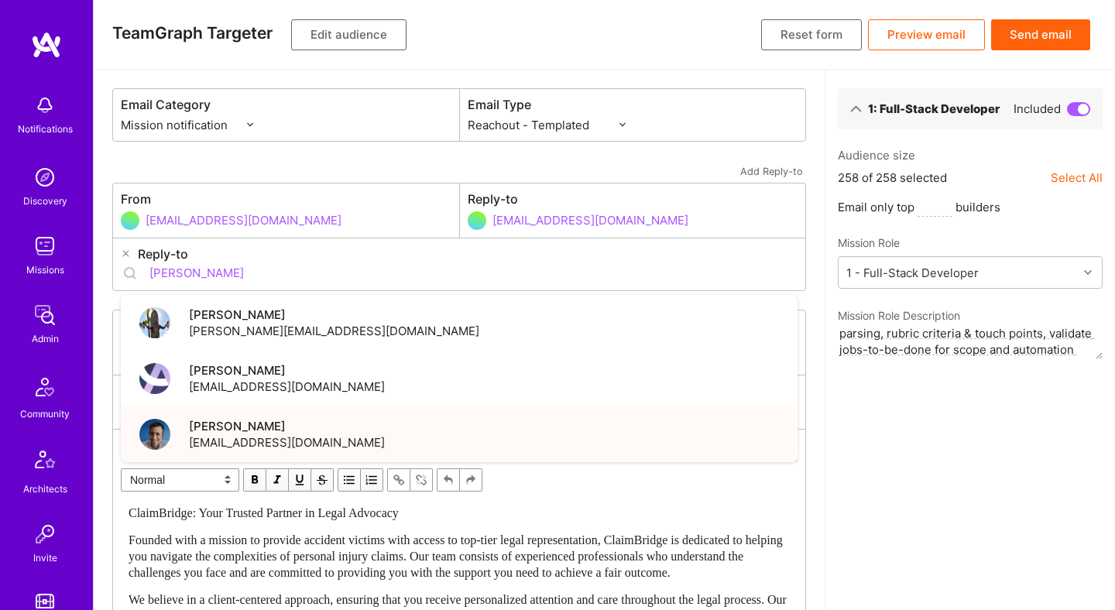
click at [368, 431] on div "Luis Teofilo luisteofilo@a.team" at bounding box center [459, 435] width 677 height 56
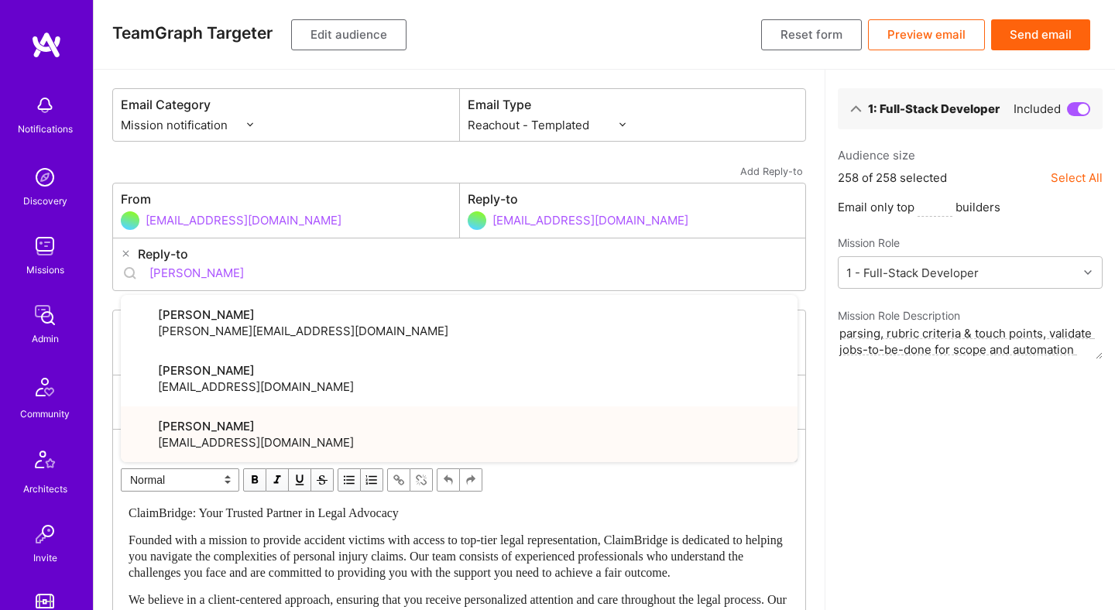
type input "luisteofilo@a.team"
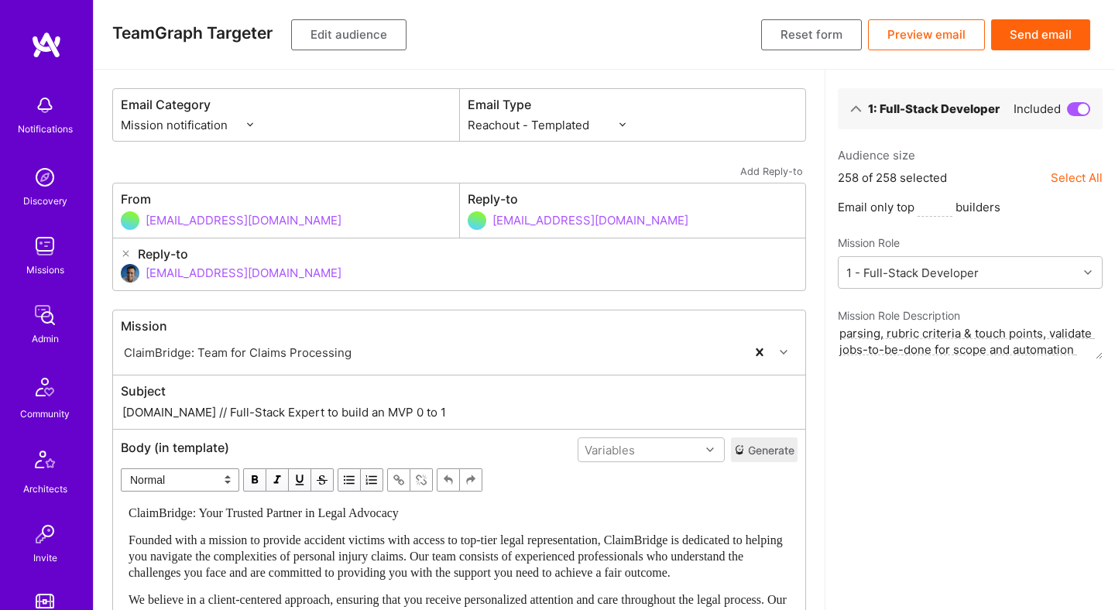
click at [855, 440] on div "1: Full-Stack Developer Included Audience size 258 of 258 selected Select All E…" at bounding box center [970, 482] width 290 height 825
click at [921, 34] on button "Preview email" at bounding box center [926, 34] width 117 height 31
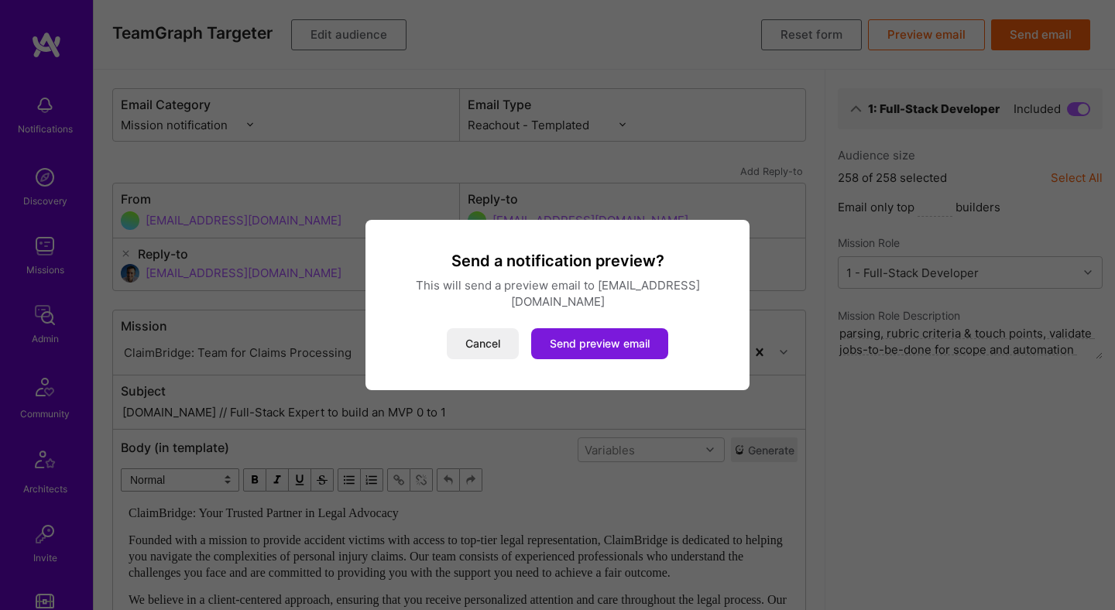
click at [633, 333] on button "Send preview email" at bounding box center [599, 343] width 137 height 31
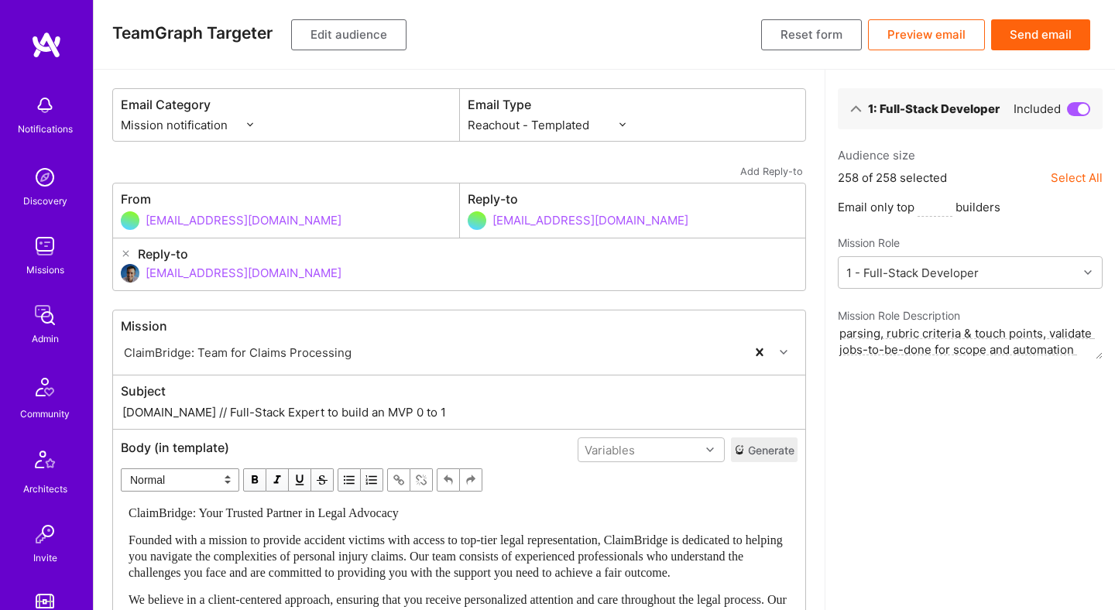
click at [1032, 29] on button "Send email" at bounding box center [1040, 34] width 99 height 31
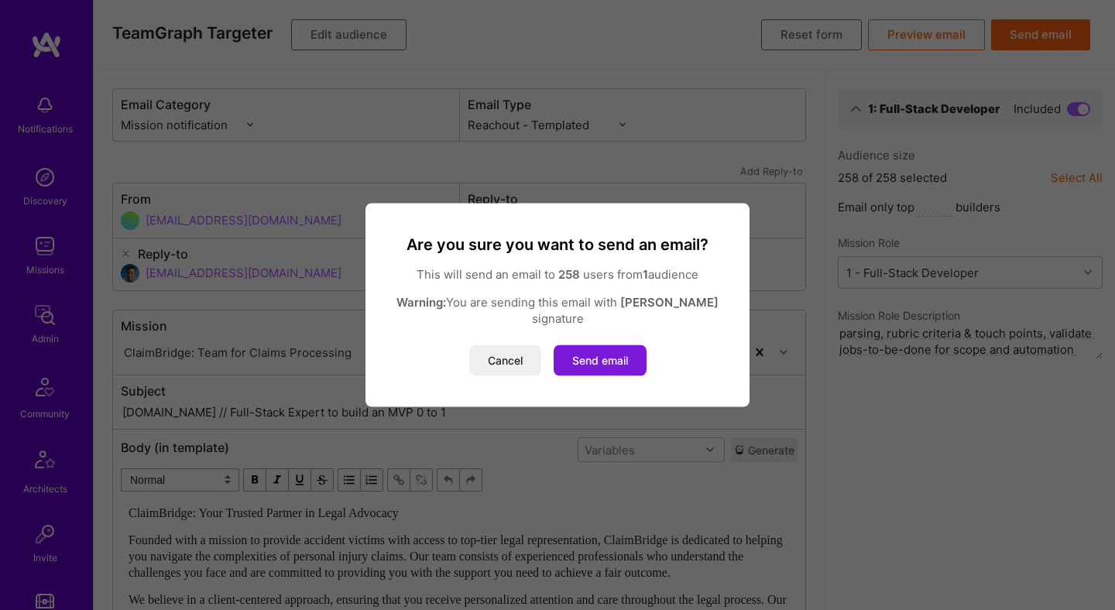
click at [600, 352] on button "Send email" at bounding box center [600, 360] width 93 height 31
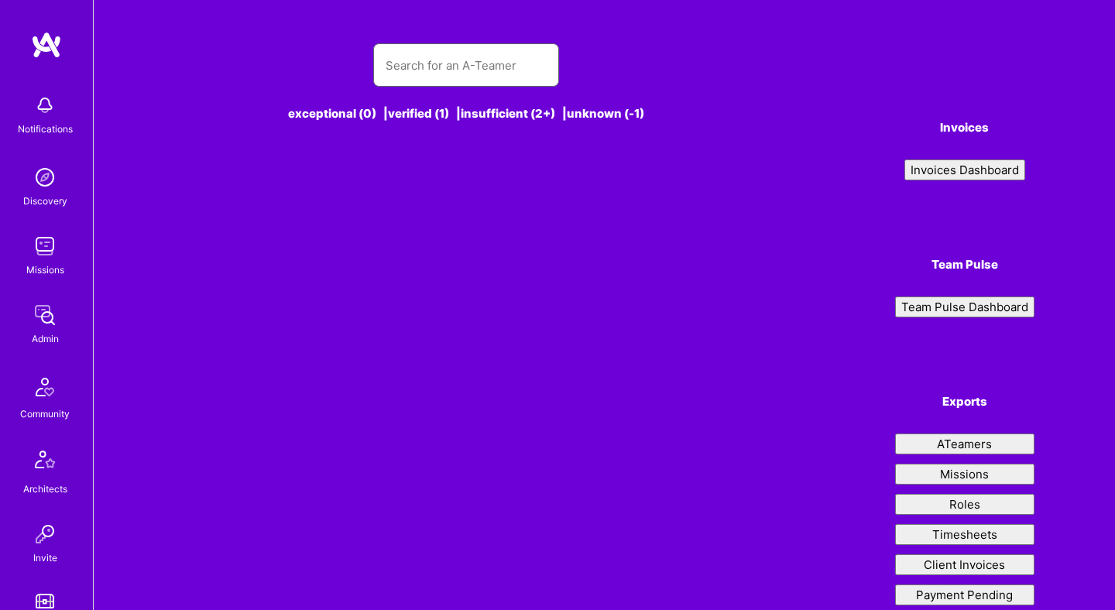
click at [445, 60] on input "text" at bounding box center [466, 65] width 161 height 39
click at [451, 63] on input "rob sha" at bounding box center [466, 65] width 161 height 39
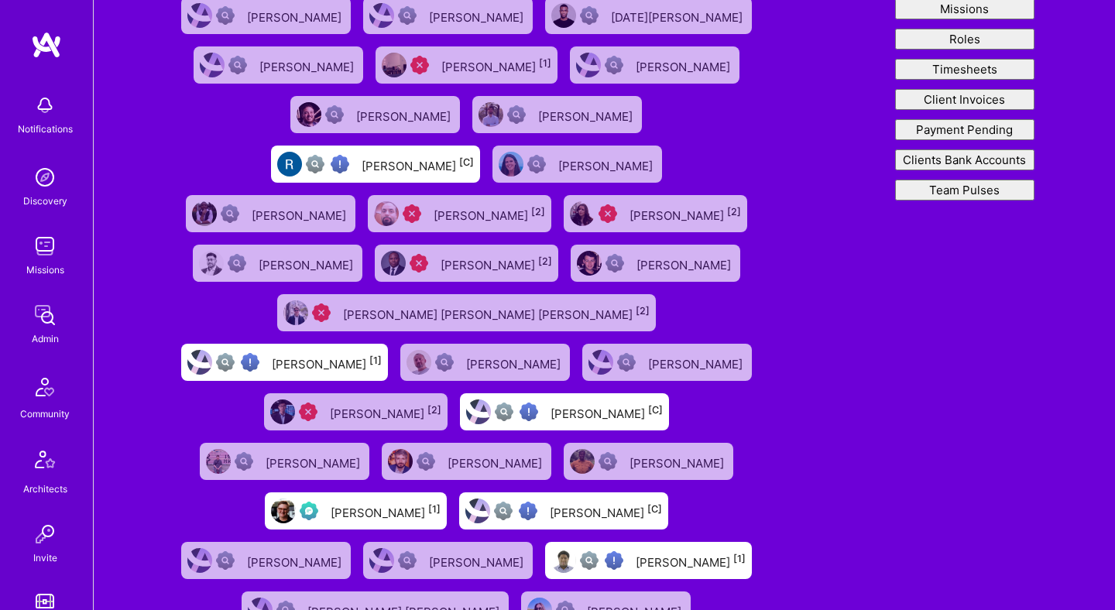
scroll to position [58, 0]
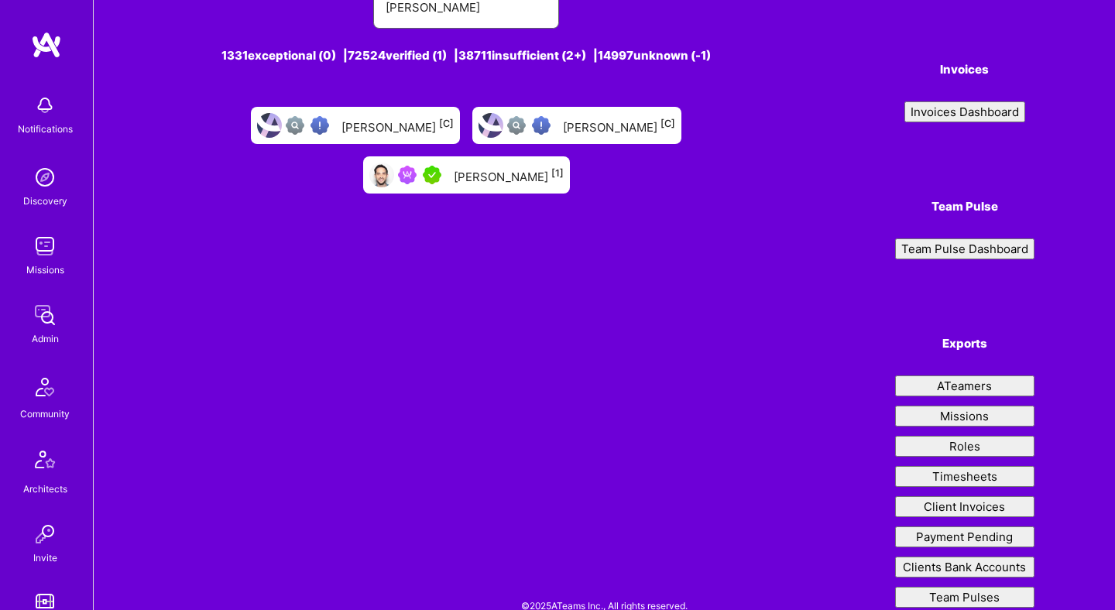
type input "rob shapiro"
click at [570, 156] on div "Rob Shapiro [1]" at bounding box center [466, 174] width 207 height 37
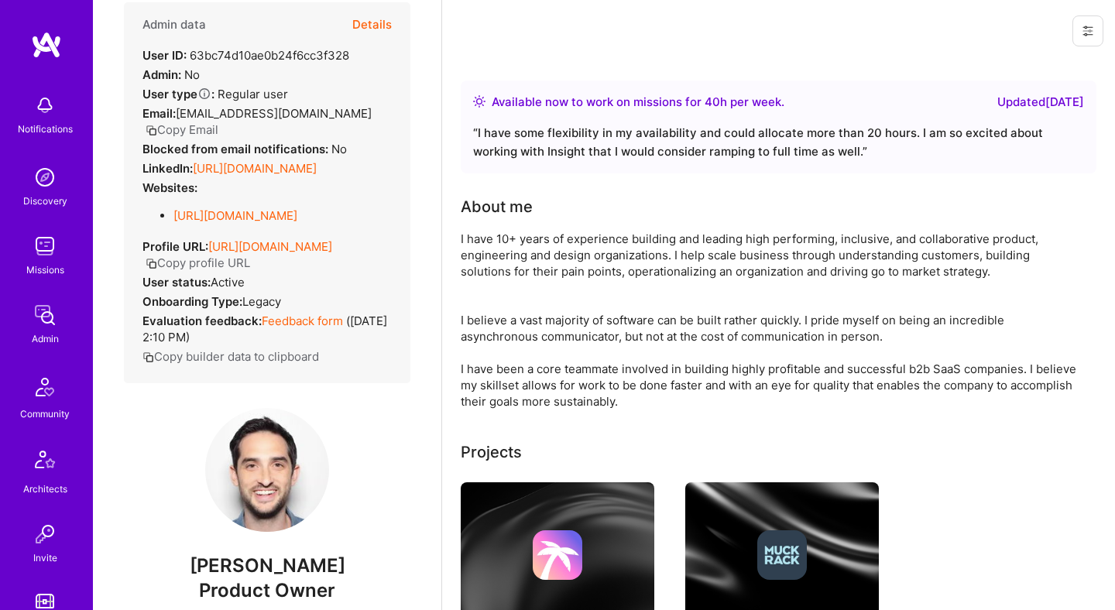
scroll to position [52, 0]
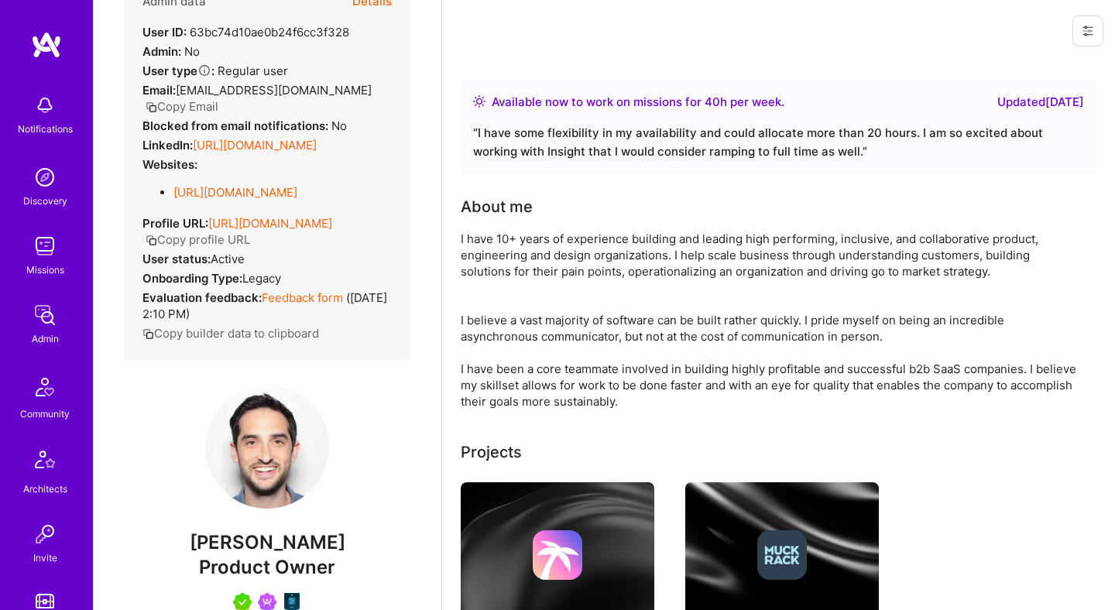
click at [238, 554] on span "Rob Shapiro" at bounding box center [267, 542] width 287 height 23
copy span "Rob Shapiro"
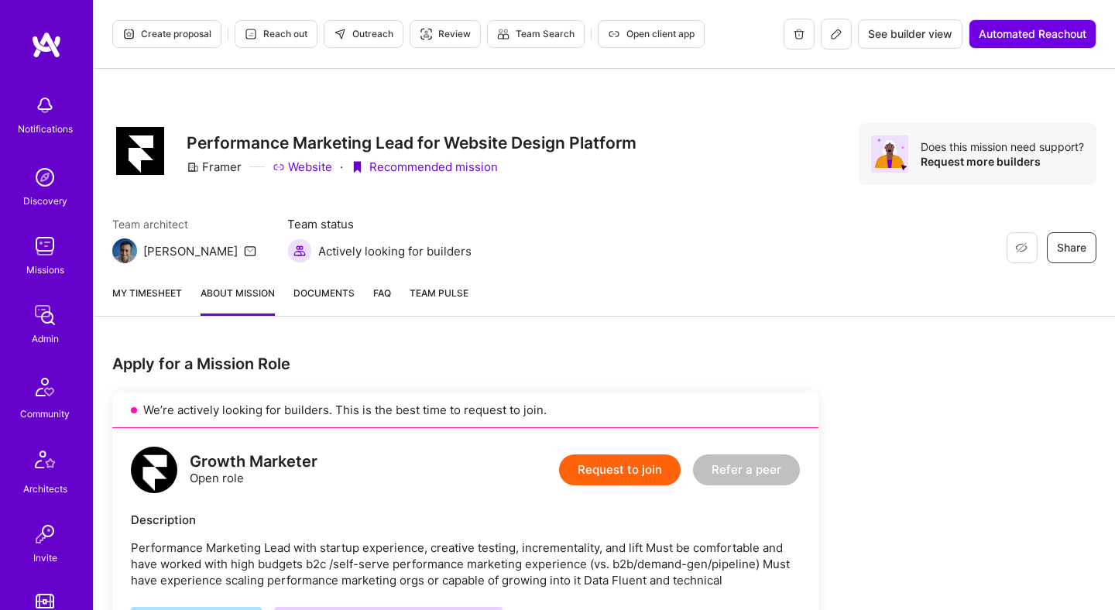
scroll to position [838, 0]
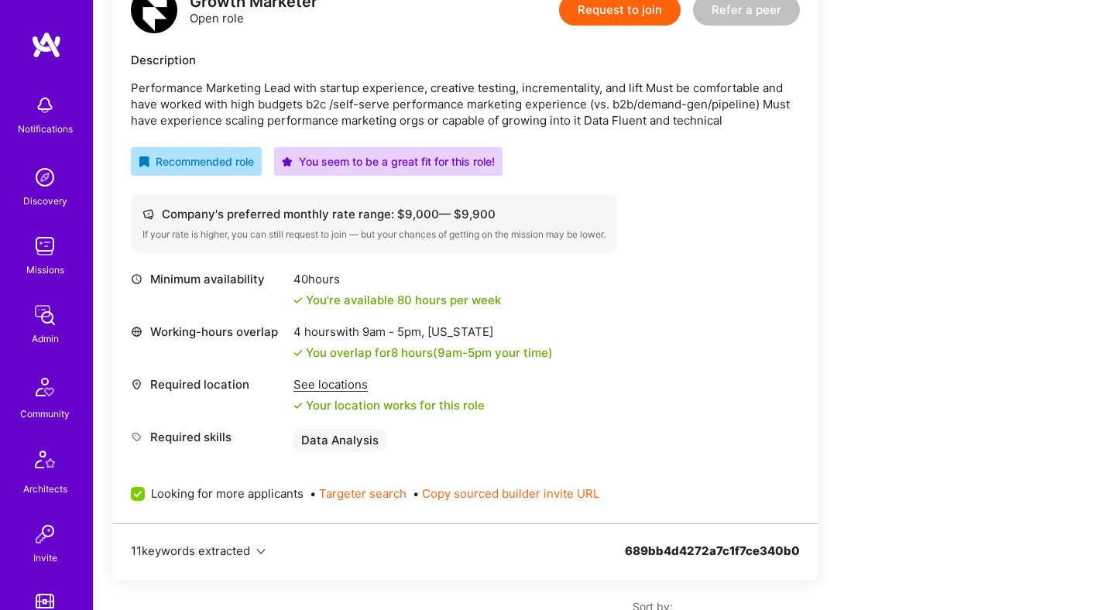
scroll to position [662, 0]
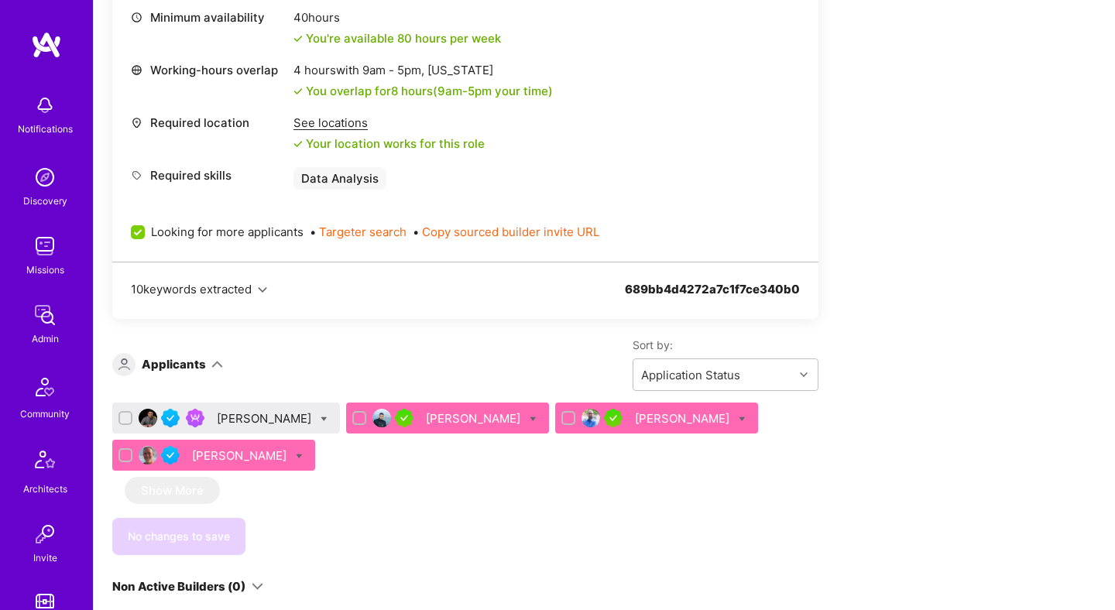
scroll to position [811, 0]
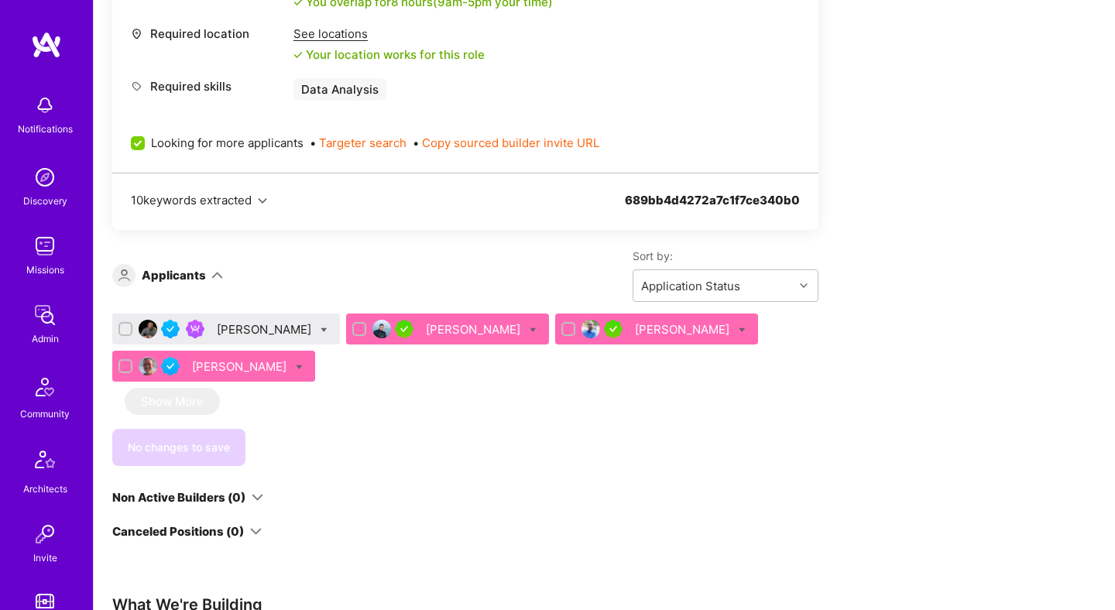
click at [248, 322] on div "[PERSON_NAME]" at bounding box center [266, 329] width 98 height 16
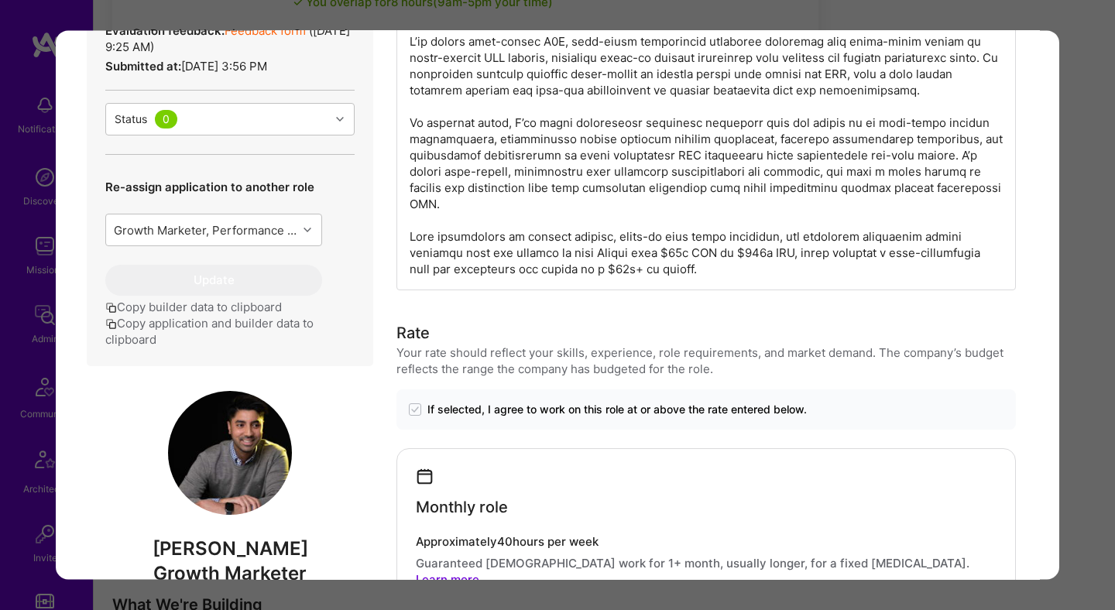
scroll to position [369, 0]
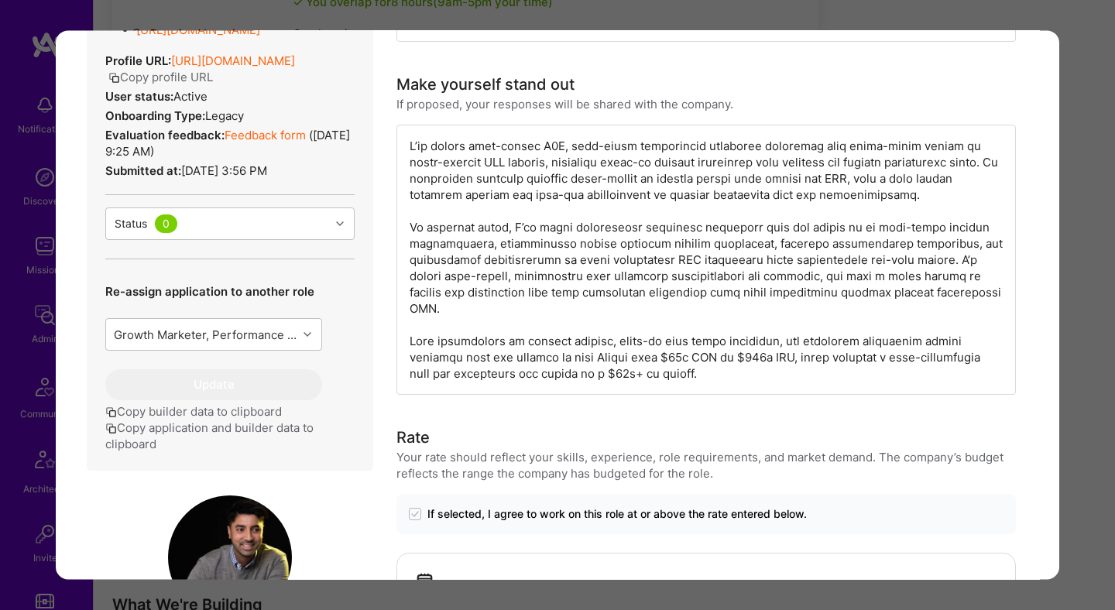
click at [1114, 326] on div "Application 1 of 4 Evaluation scores Expertise level Very good Interpersonal sk…" at bounding box center [557, 305] width 1115 height 610
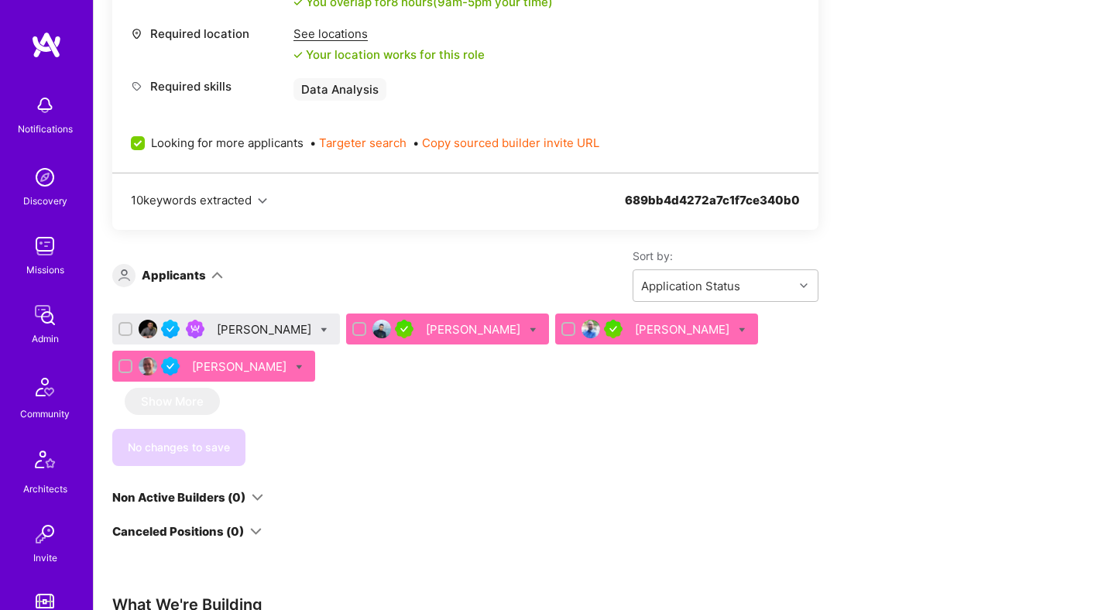
click at [321, 329] on icon at bounding box center [324, 330] width 7 height 7
checkbox input "true"
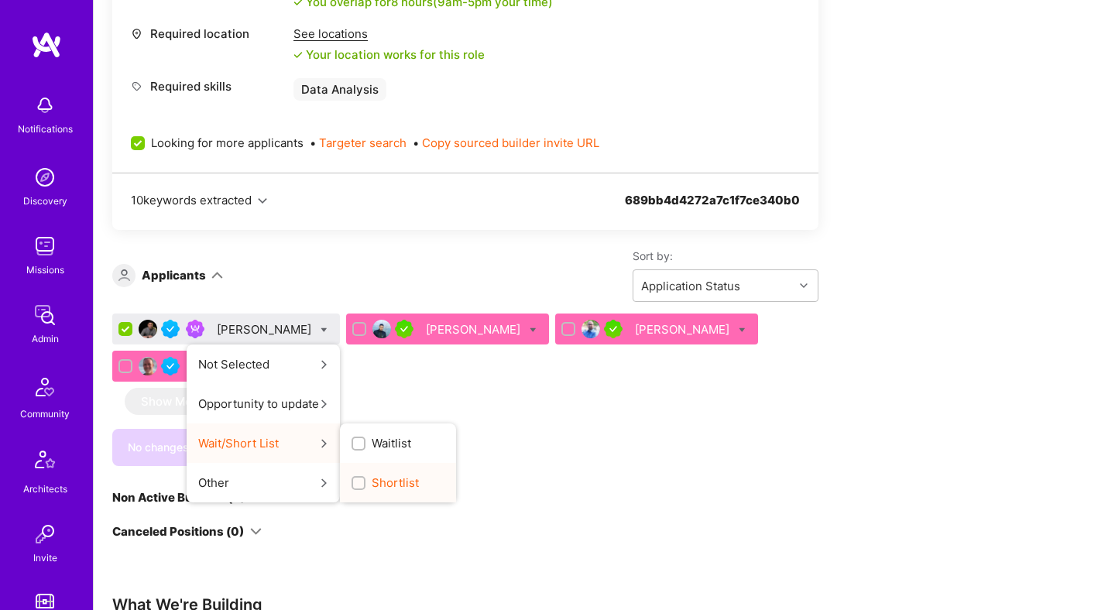
click at [372, 478] on span "Shortlist" at bounding box center [395, 483] width 47 height 16
click at [355, 479] on input "Shortlist" at bounding box center [360, 484] width 11 height 11
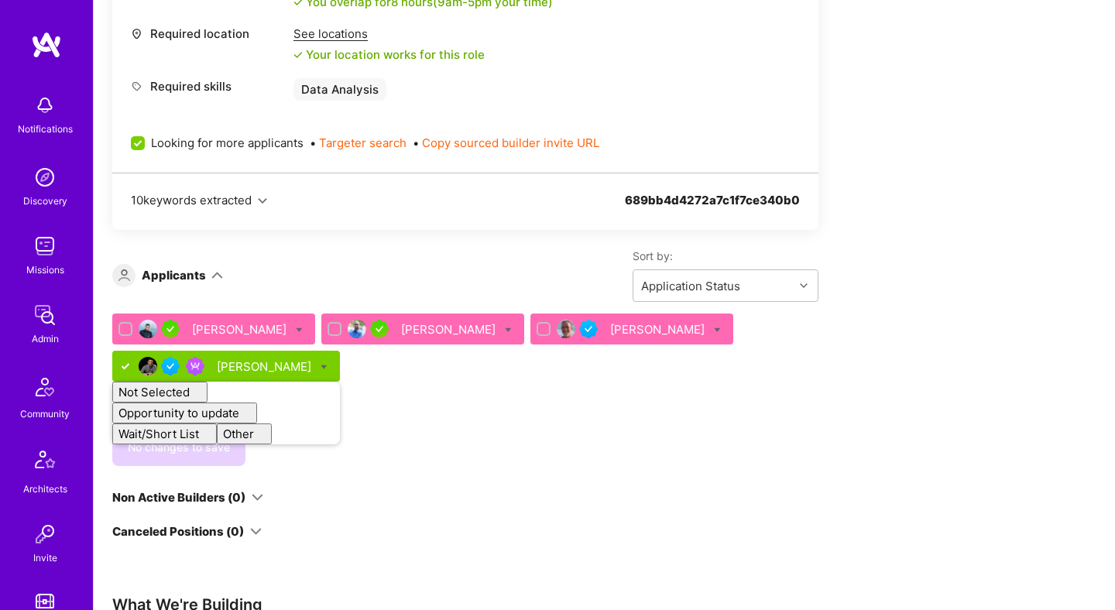
checkbox input "false"
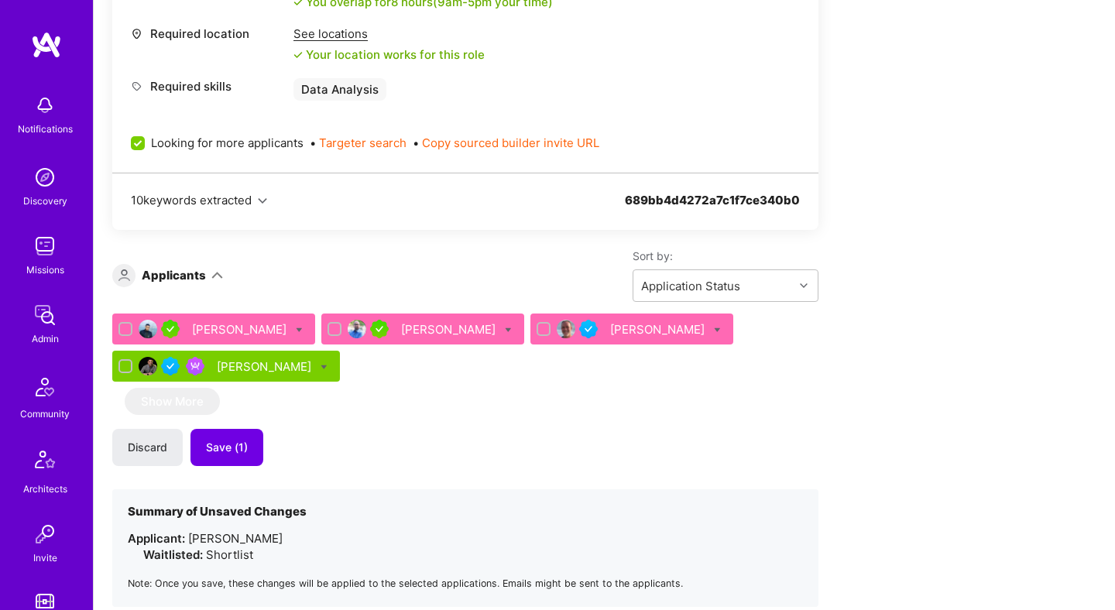
click at [527, 463] on div "Discard Save (1)" at bounding box center [465, 447] width 706 height 37
click at [242, 449] on span "Save (1)" at bounding box center [227, 447] width 42 height 15
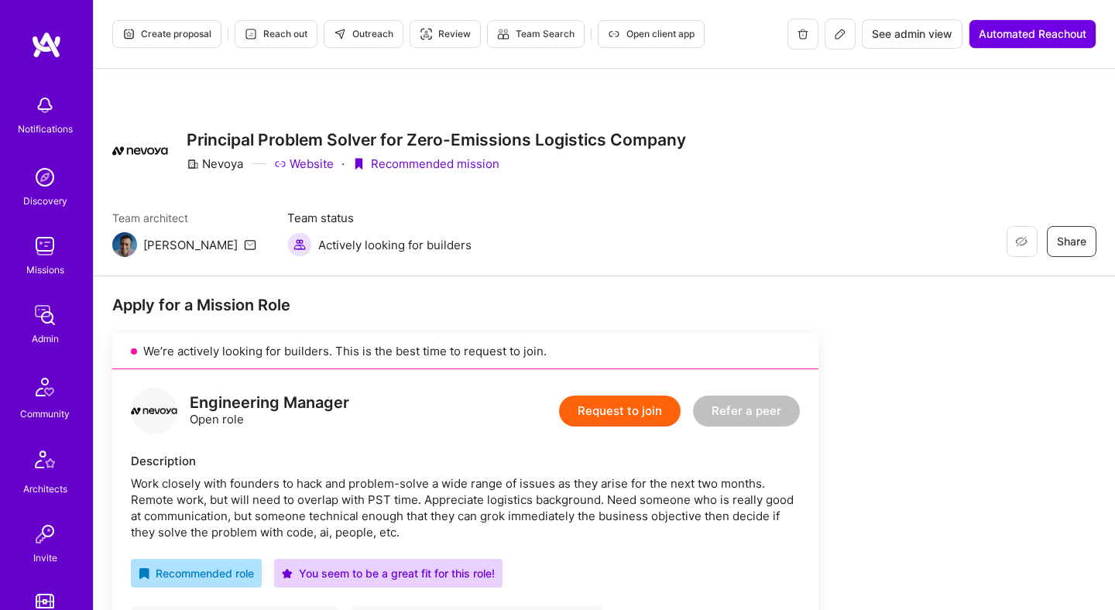
click at [655, 40] on span "Open client app" at bounding box center [651, 34] width 87 height 14
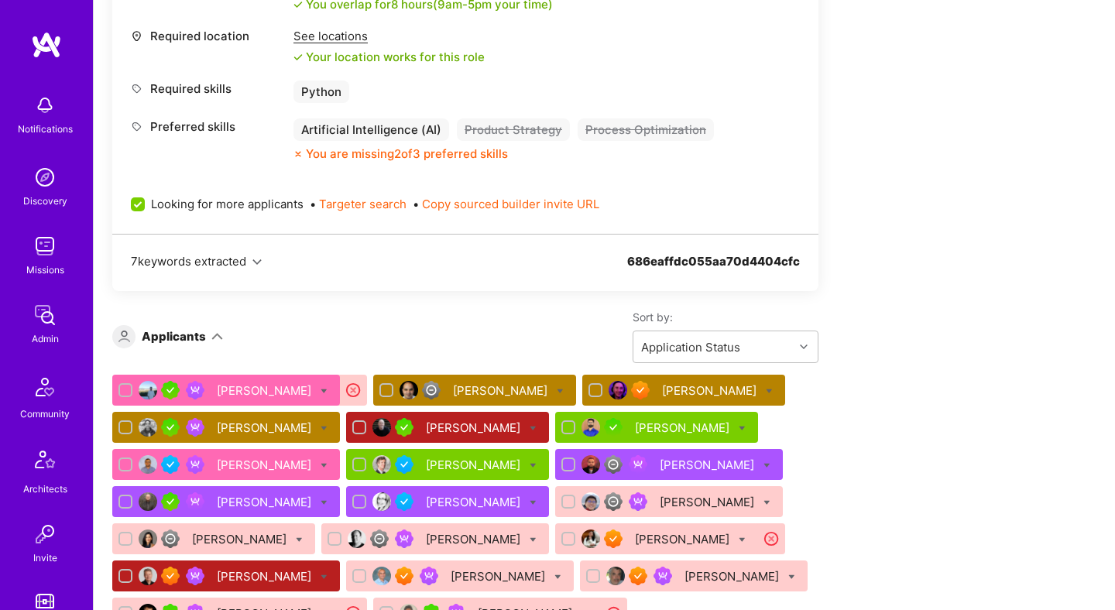
scroll to position [802, 0]
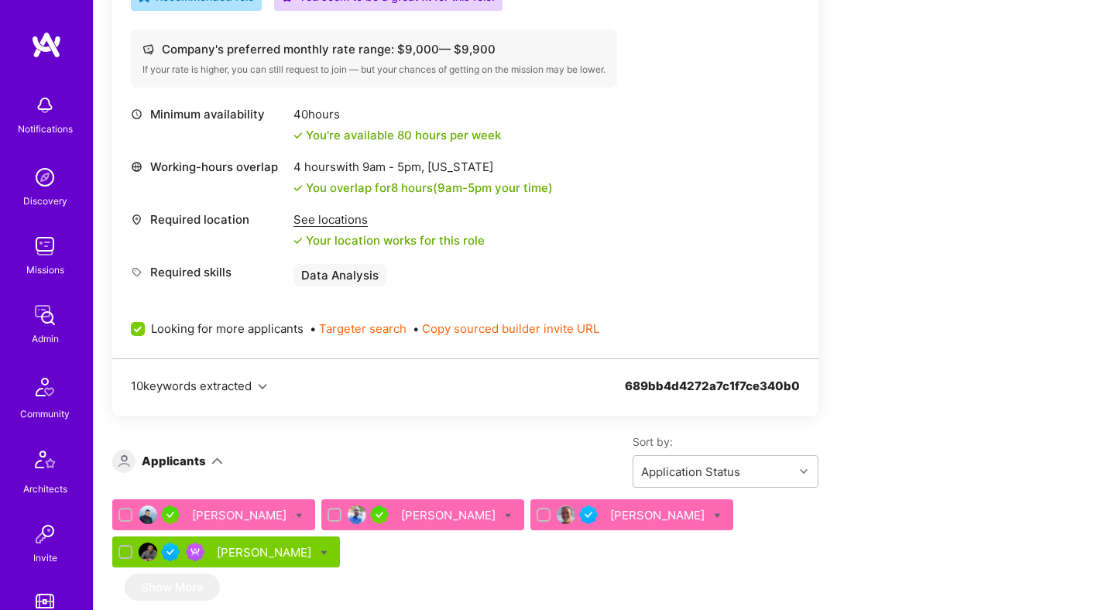
scroll to position [806, 0]
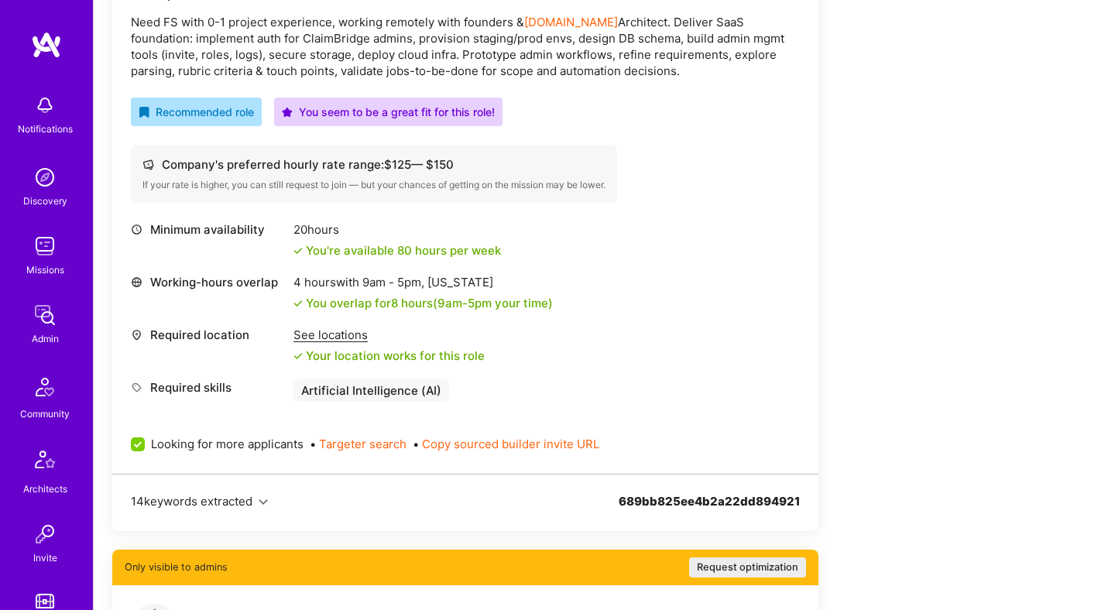
scroll to position [338, 0]
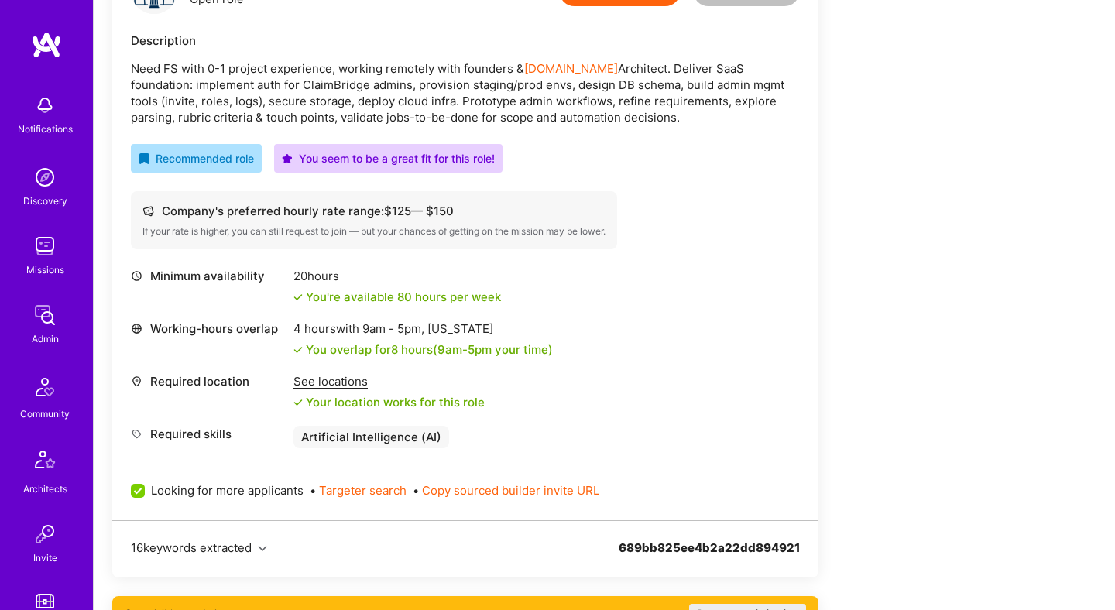
scroll to position [639, 0]
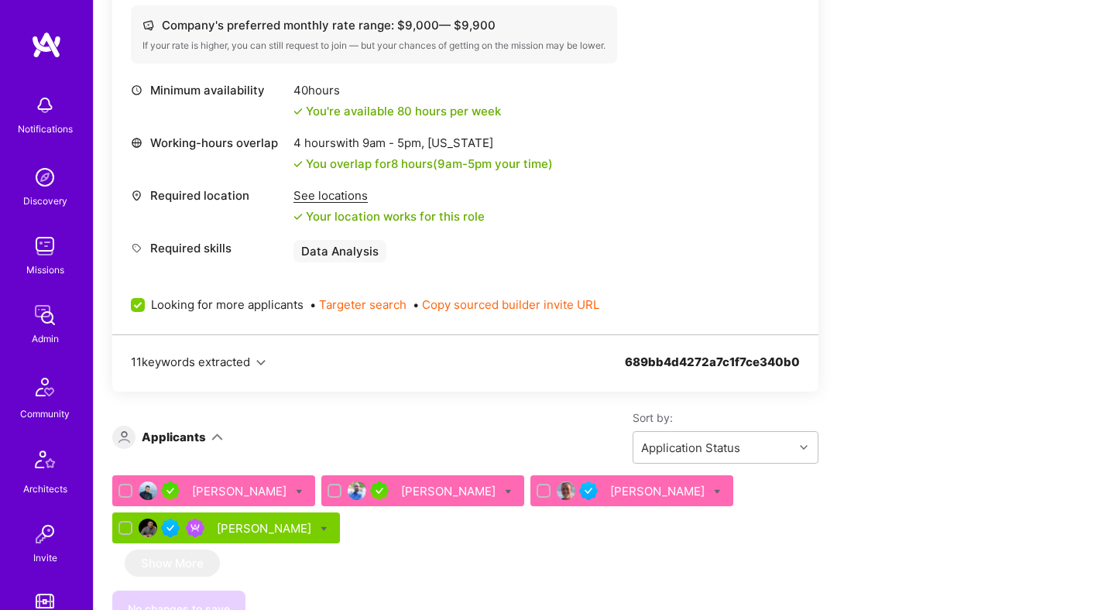
scroll to position [684, 0]
